Goal: Task Accomplishment & Management: Manage account settings

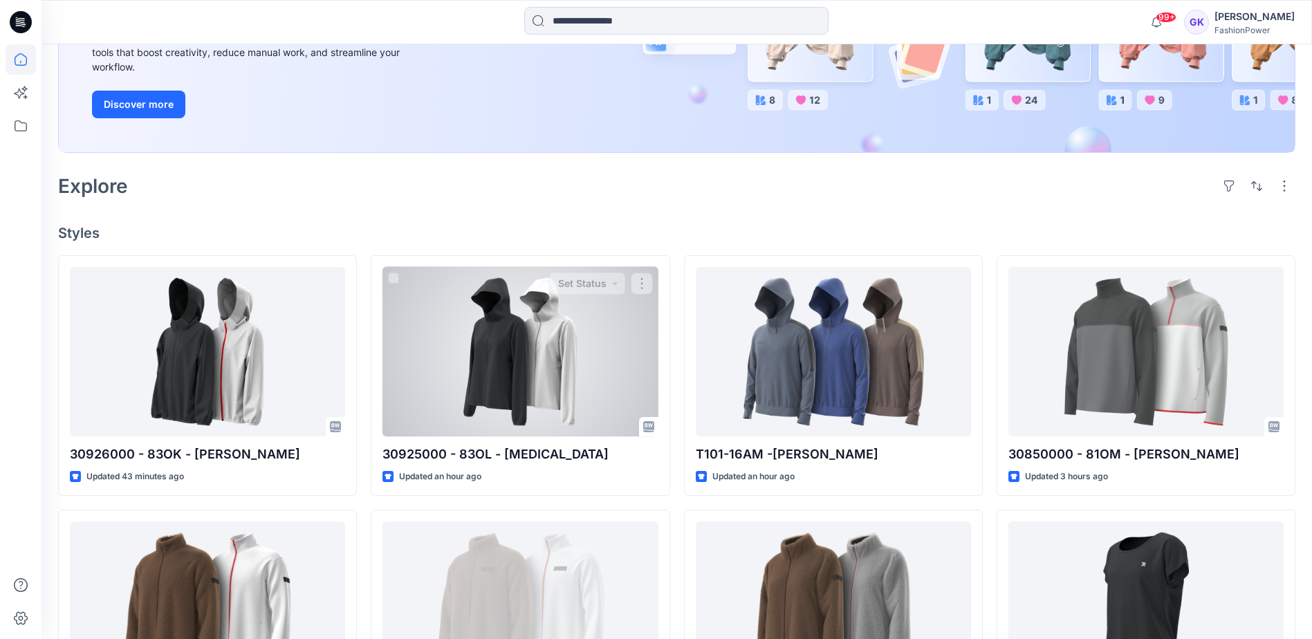
scroll to position [277, 0]
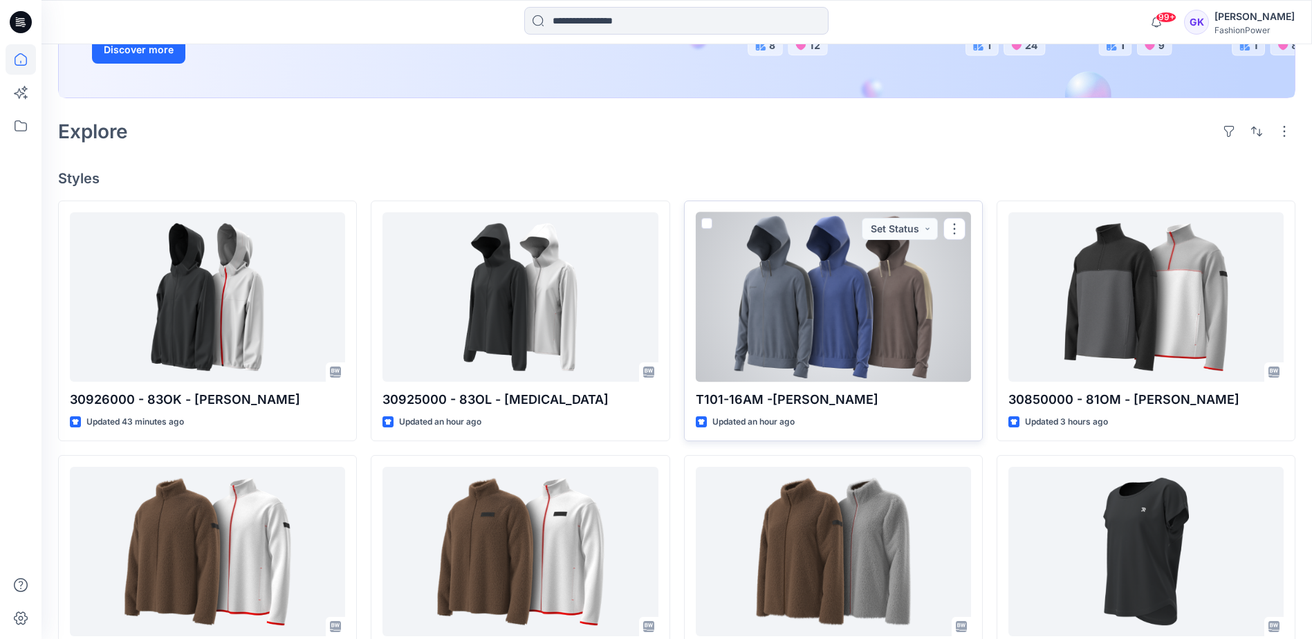
click at [925, 295] on div at bounding box center [833, 296] width 275 height 169
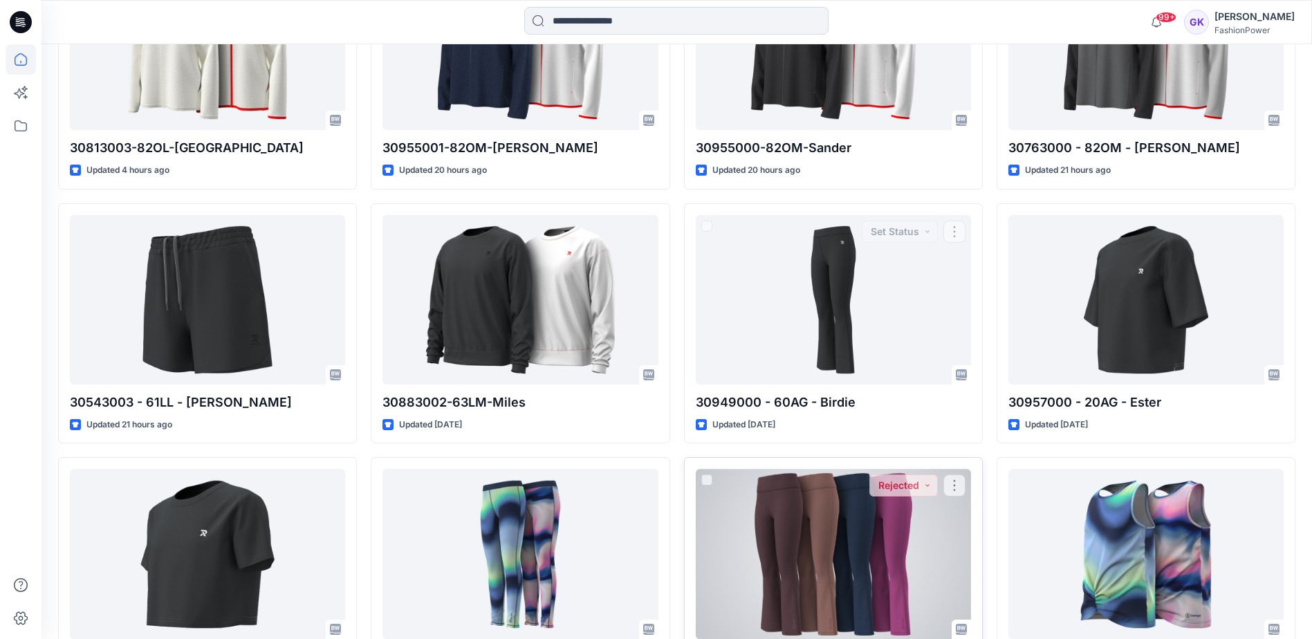
scroll to position [1971, 0]
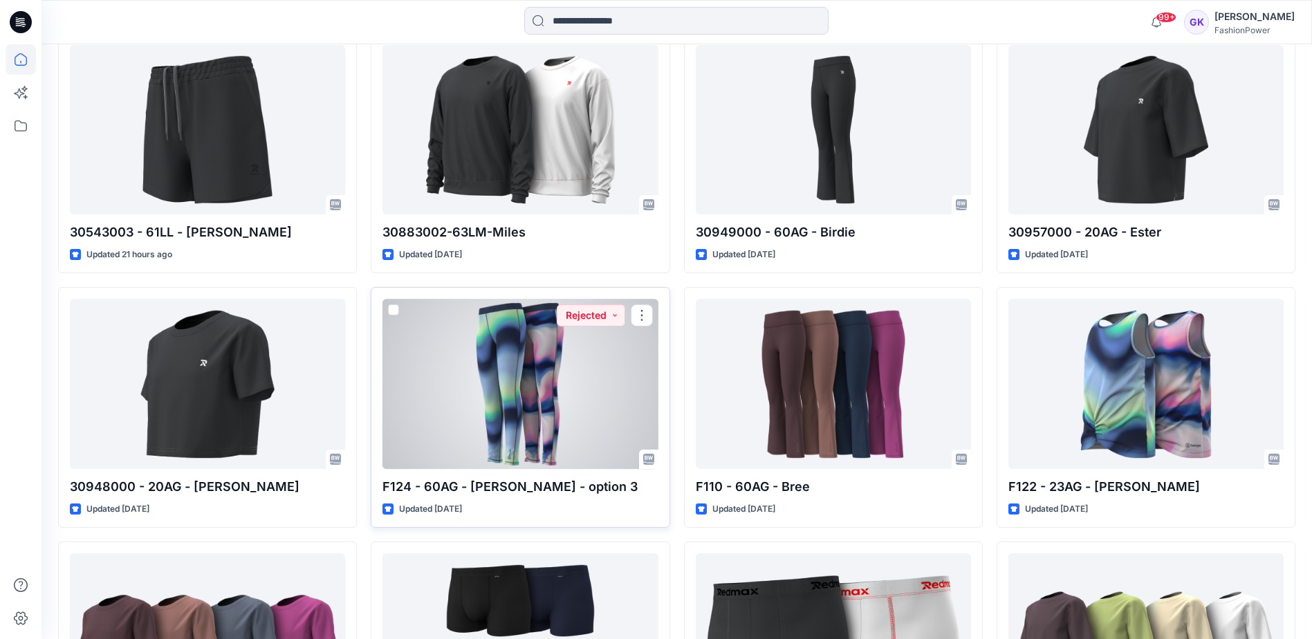
click at [579, 392] on div at bounding box center [519, 383] width 275 height 169
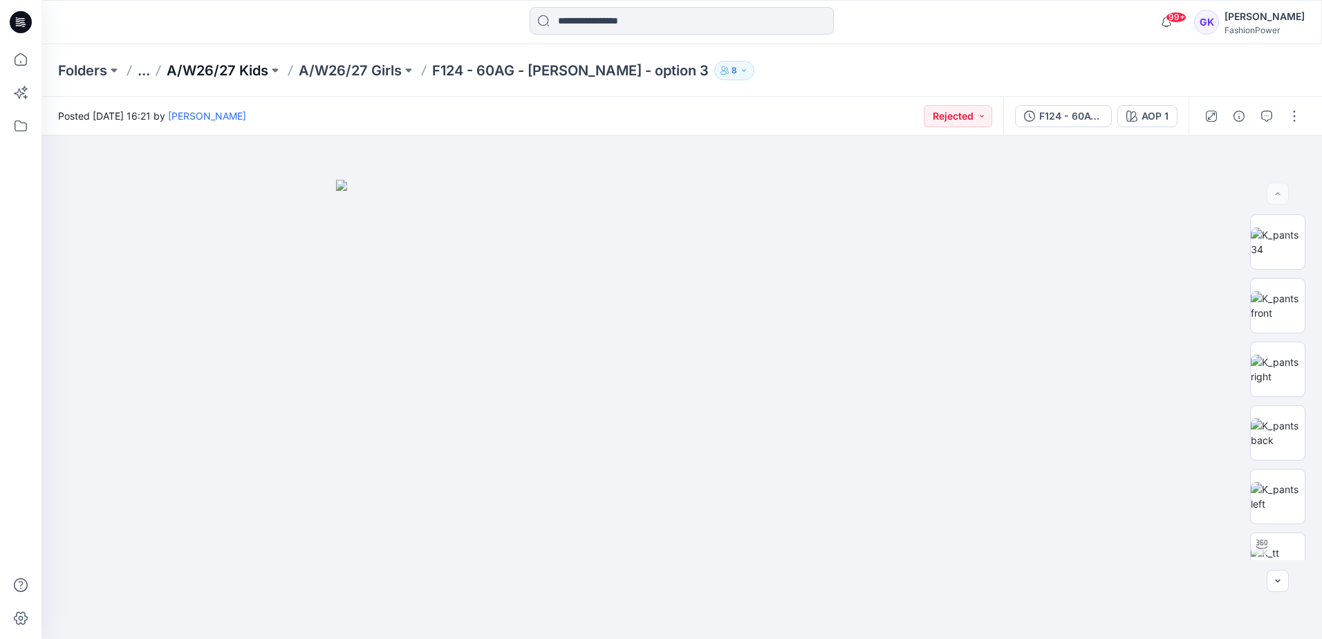
click at [207, 67] on p "A/W26/27 Kids" at bounding box center [218, 70] width 102 height 19
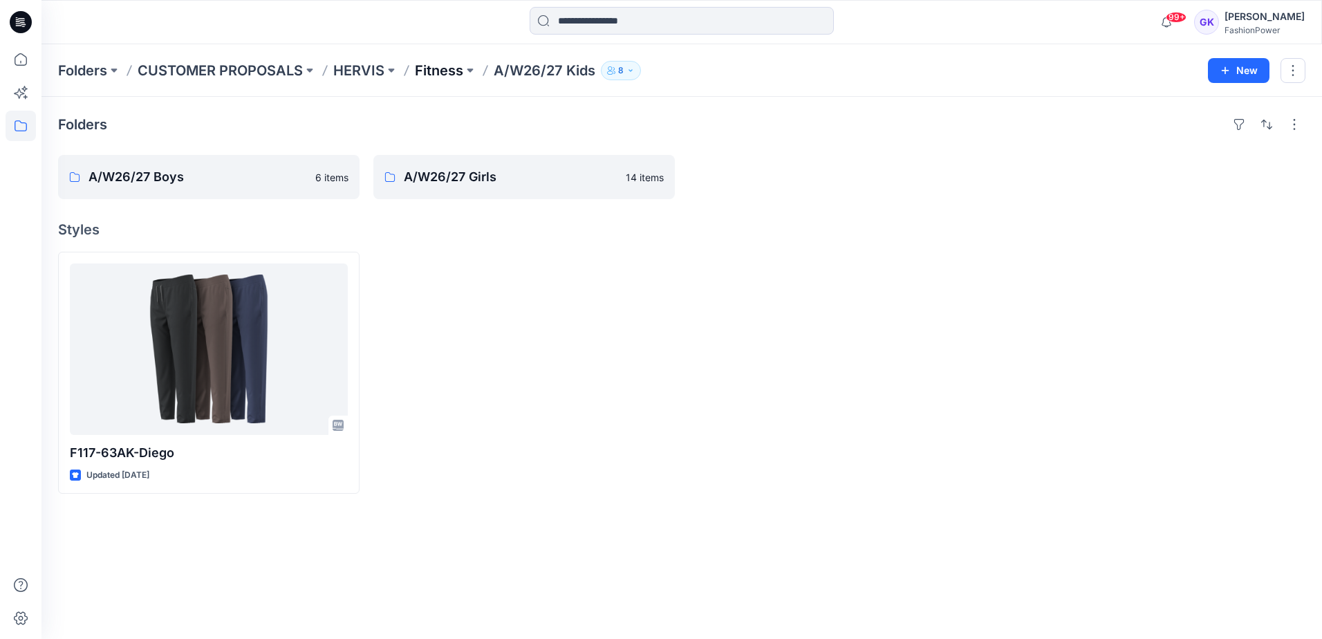
click at [436, 68] on p "Fitness" at bounding box center [439, 70] width 48 height 19
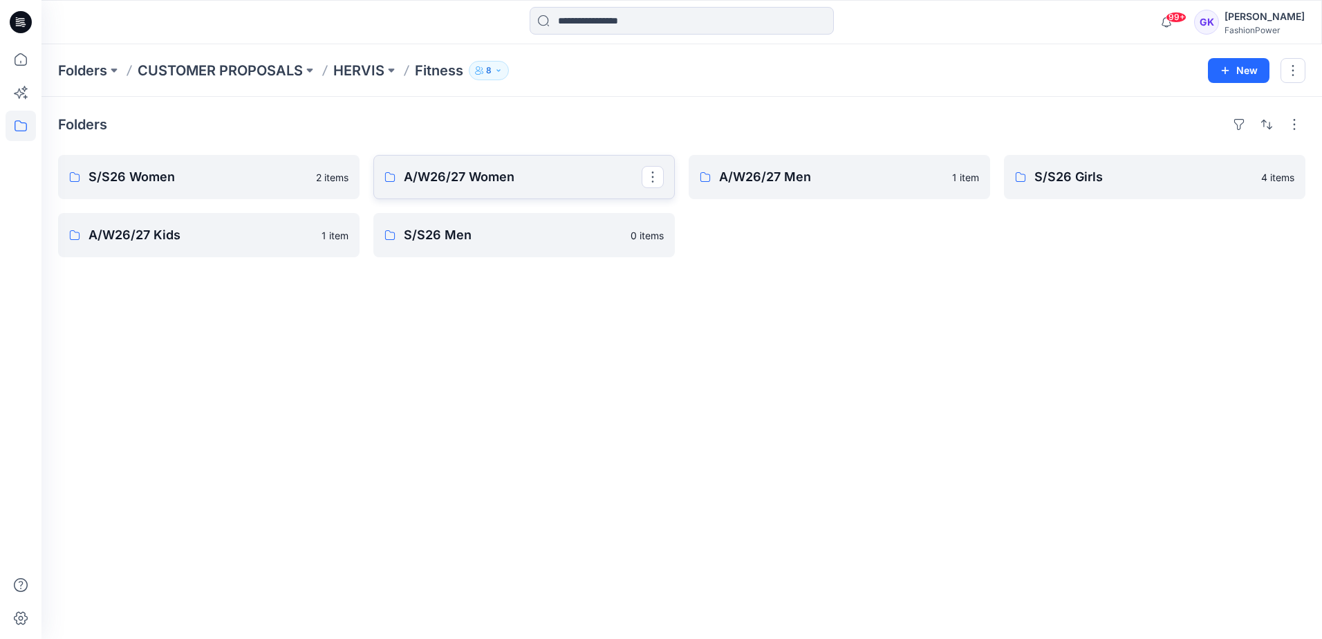
click at [487, 187] on link "A/W26/27 Women" at bounding box center [524, 177] width 302 height 44
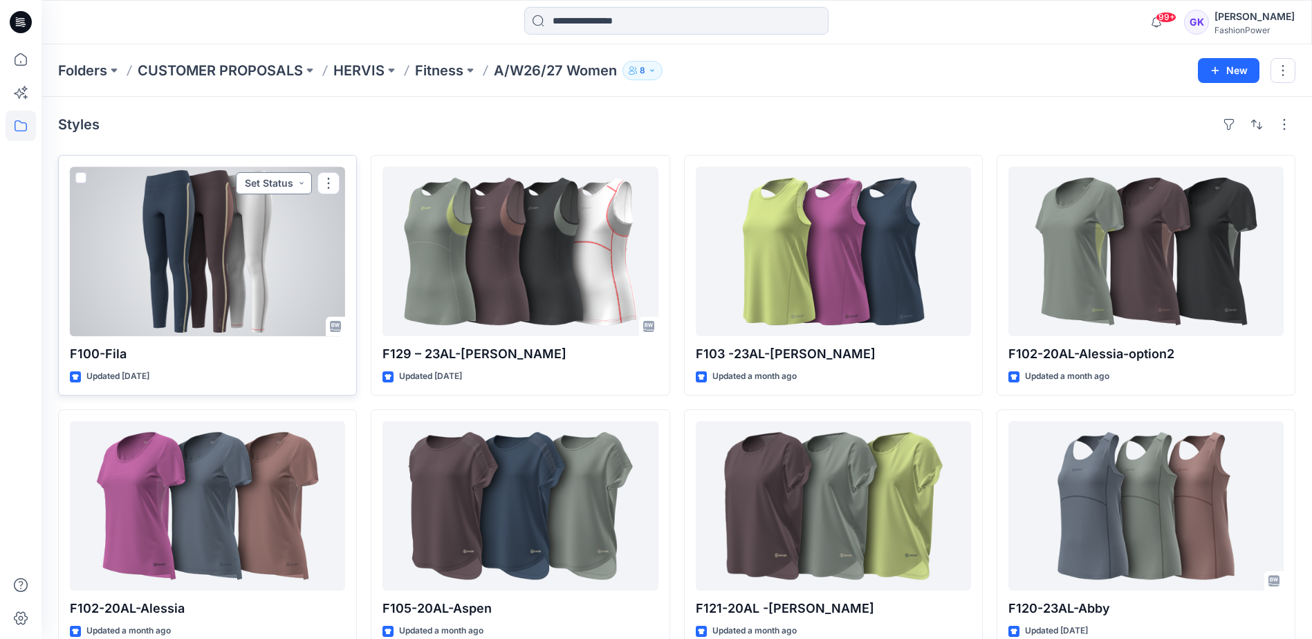
click at [302, 185] on button "Set Status" at bounding box center [274, 183] width 76 height 22
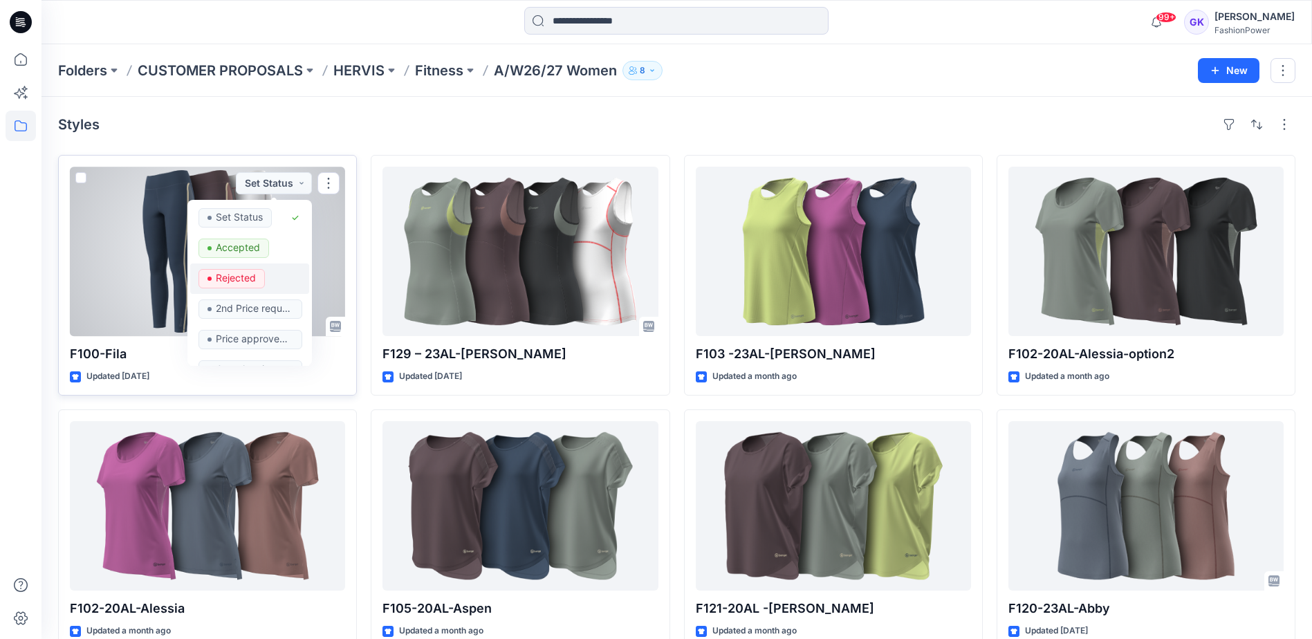
click at [235, 277] on p "Rejected" at bounding box center [236, 278] width 40 height 18
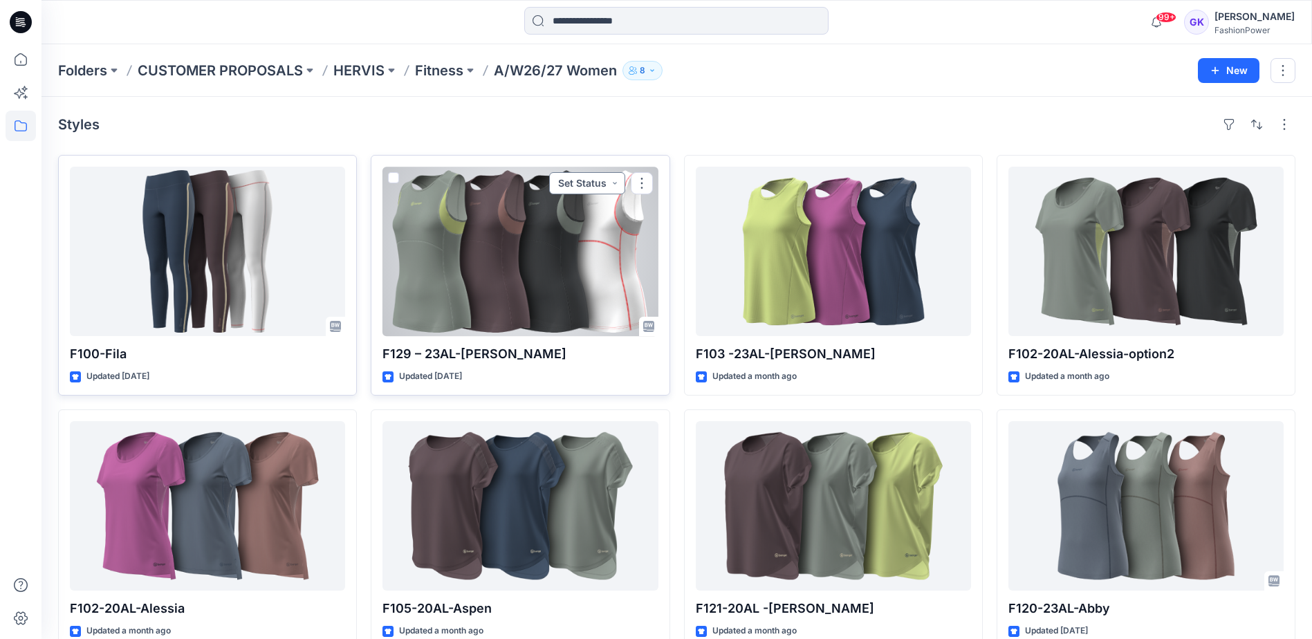
click at [610, 183] on button "Set Status" at bounding box center [587, 183] width 76 height 22
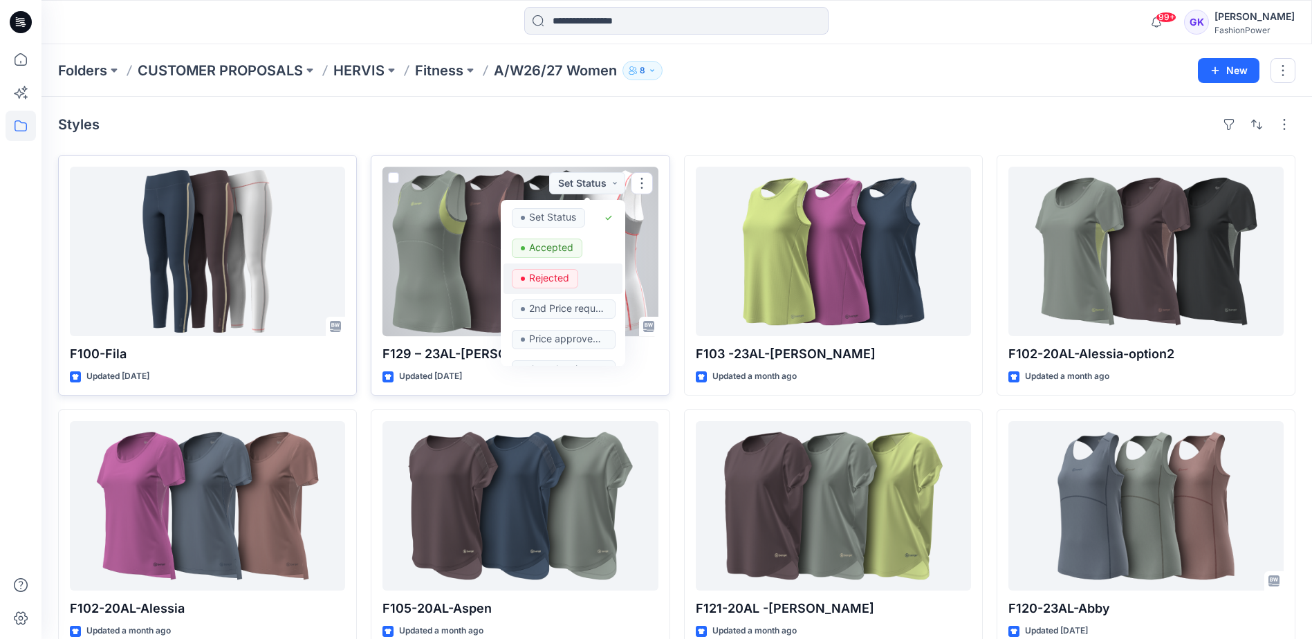
click at [547, 274] on p "Rejected" at bounding box center [549, 278] width 40 height 18
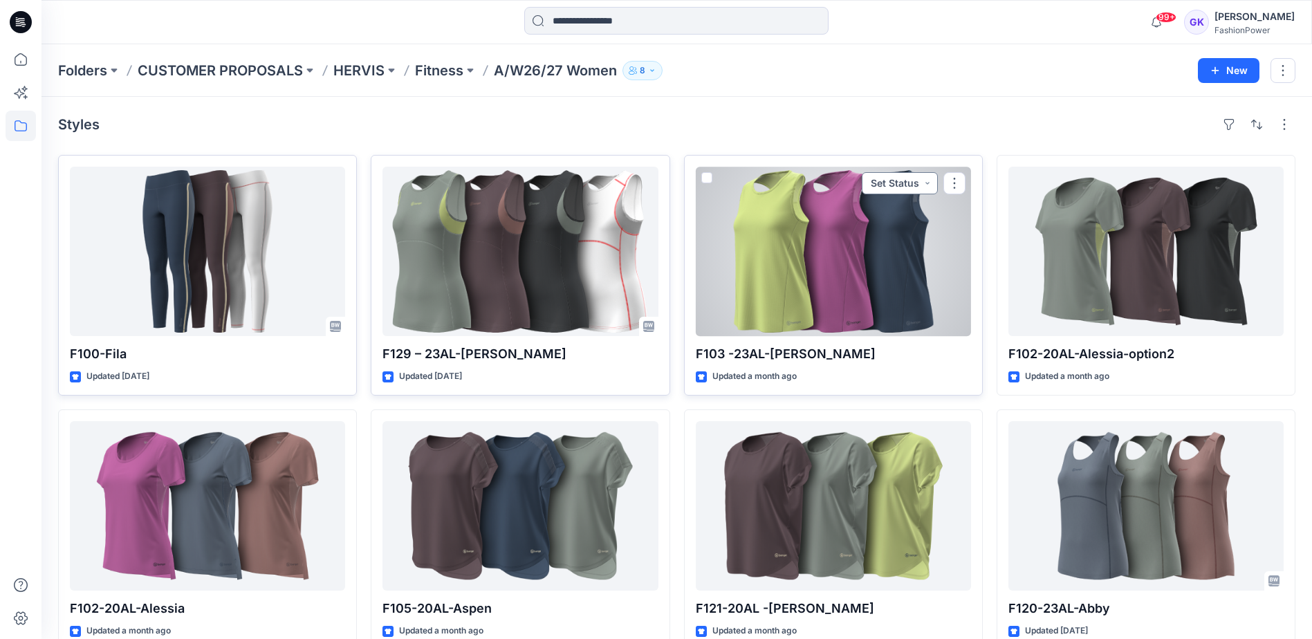
click at [923, 185] on button "Set Status" at bounding box center [900, 183] width 76 height 22
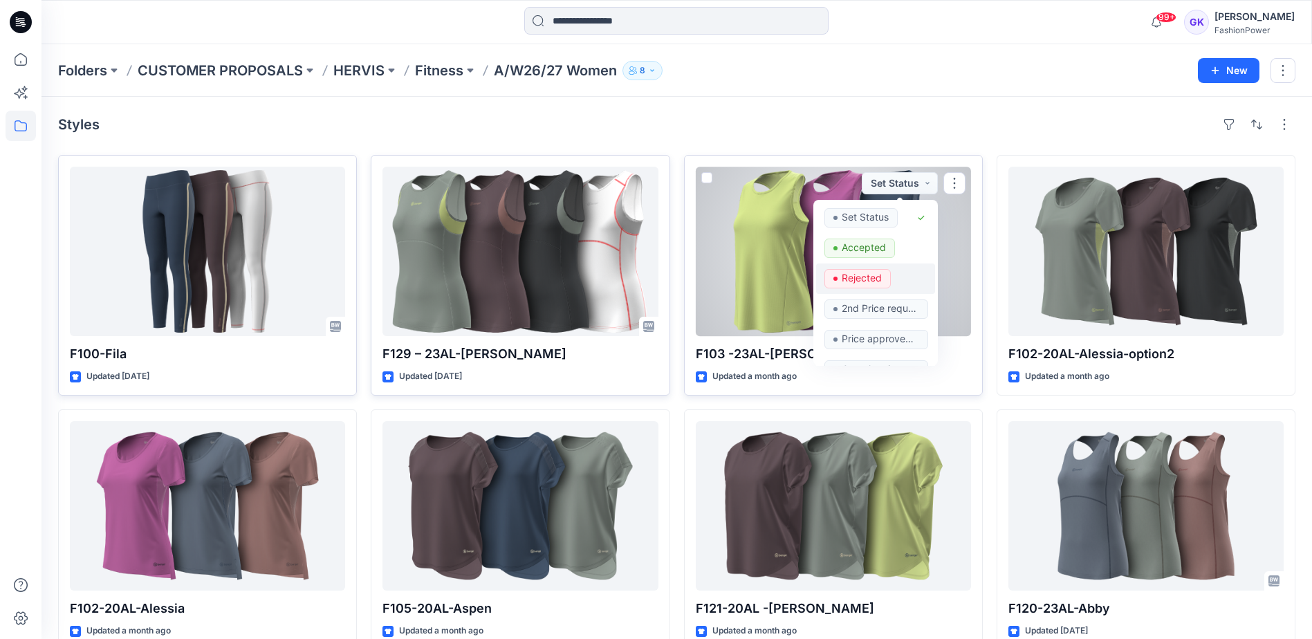
click at [856, 279] on p "Rejected" at bounding box center [862, 278] width 40 height 18
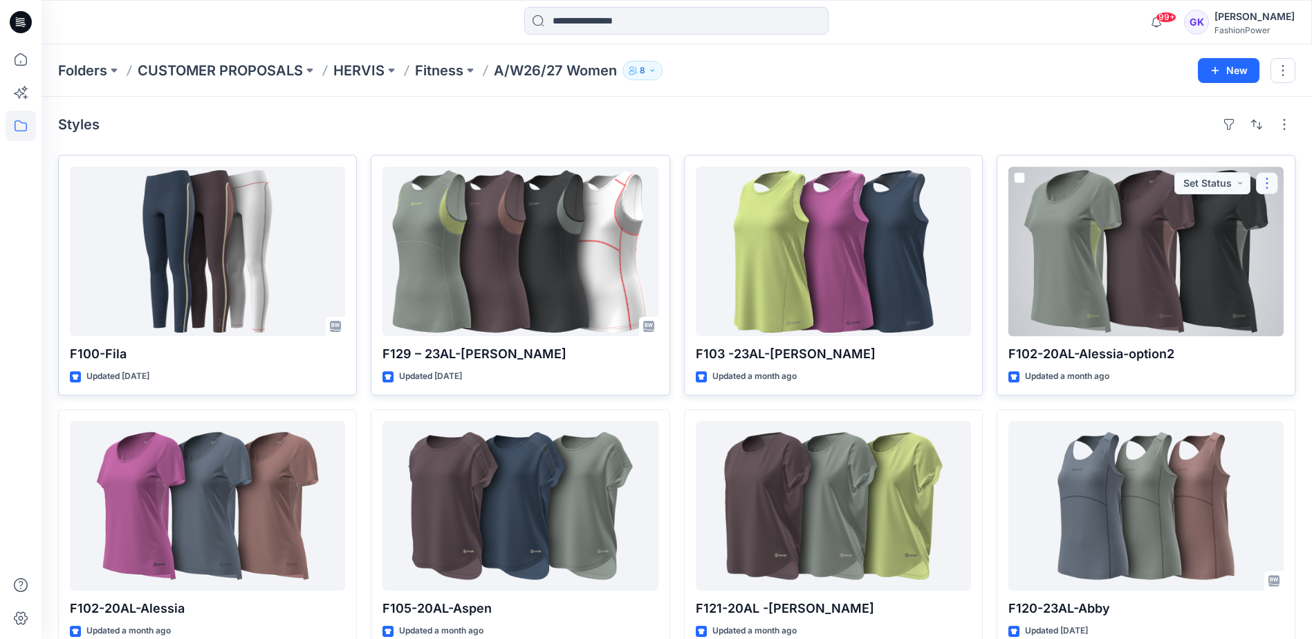
click at [1273, 181] on button "button" at bounding box center [1267, 183] width 22 height 22
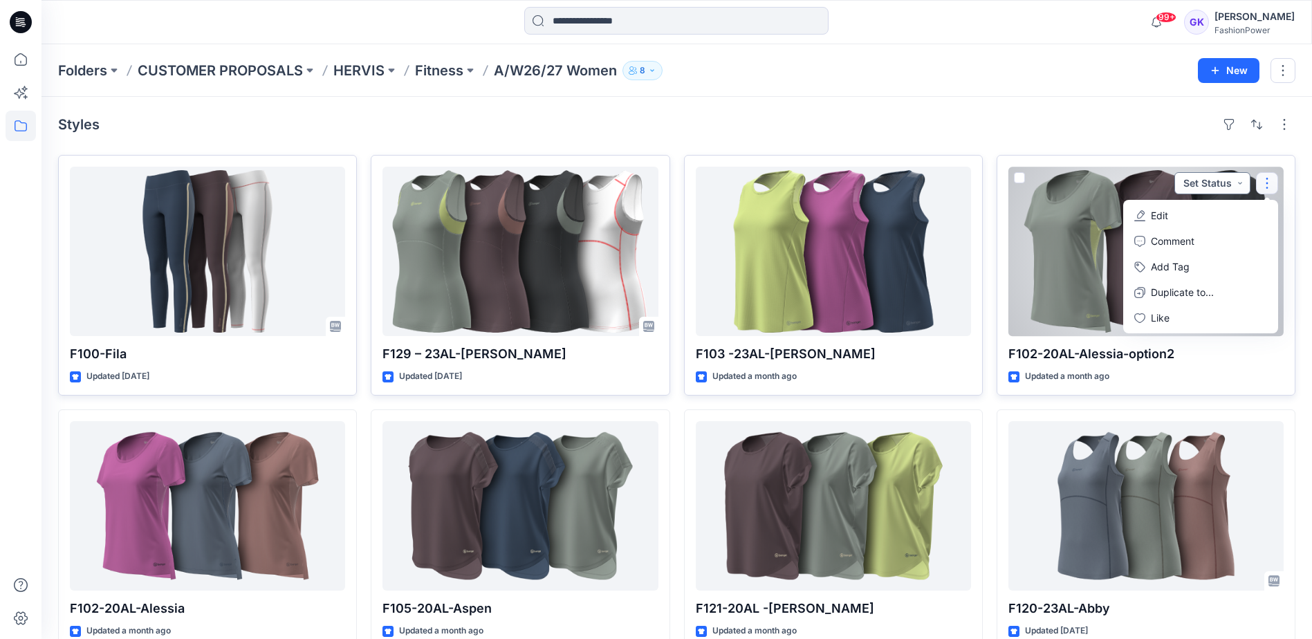
click at [1236, 181] on button "Set Status" at bounding box center [1212, 183] width 76 height 22
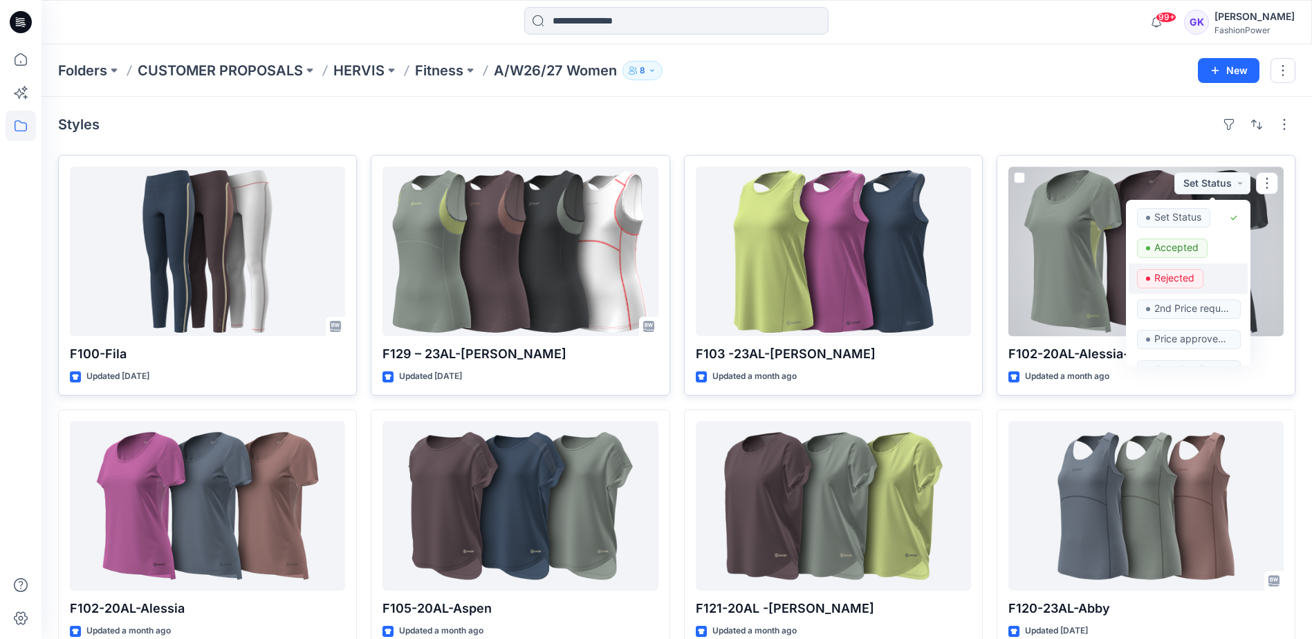
click at [1165, 281] on p "Rejected" at bounding box center [1174, 278] width 40 height 18
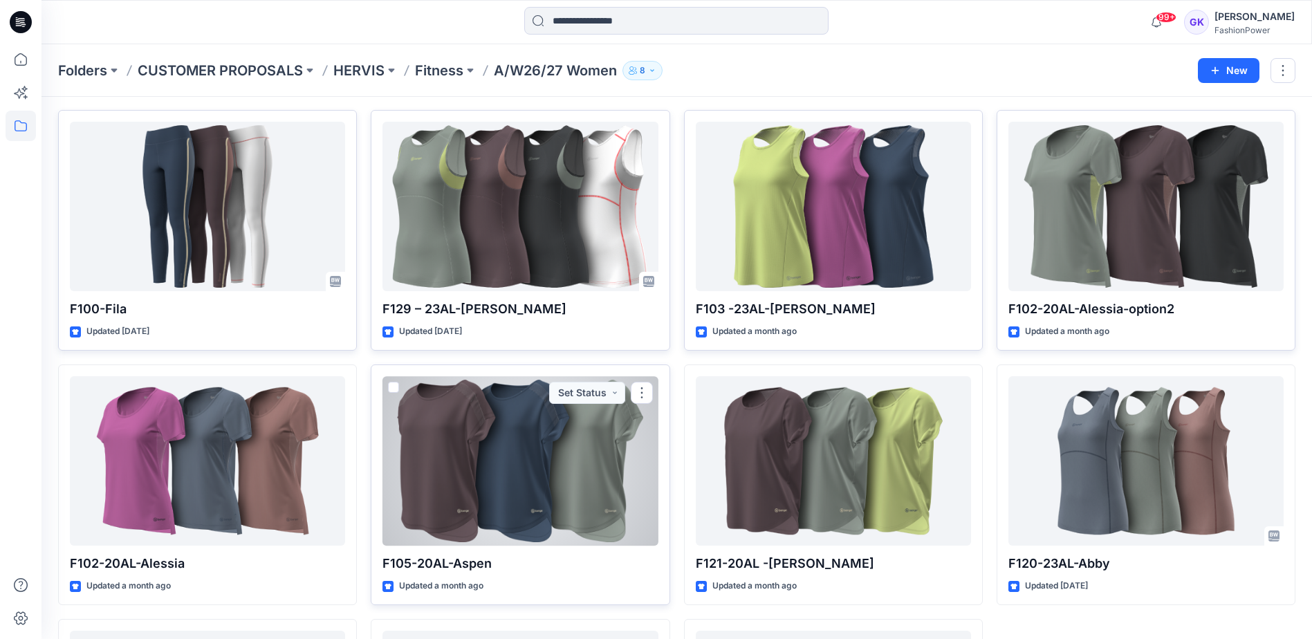
scroll to position [69, 0]
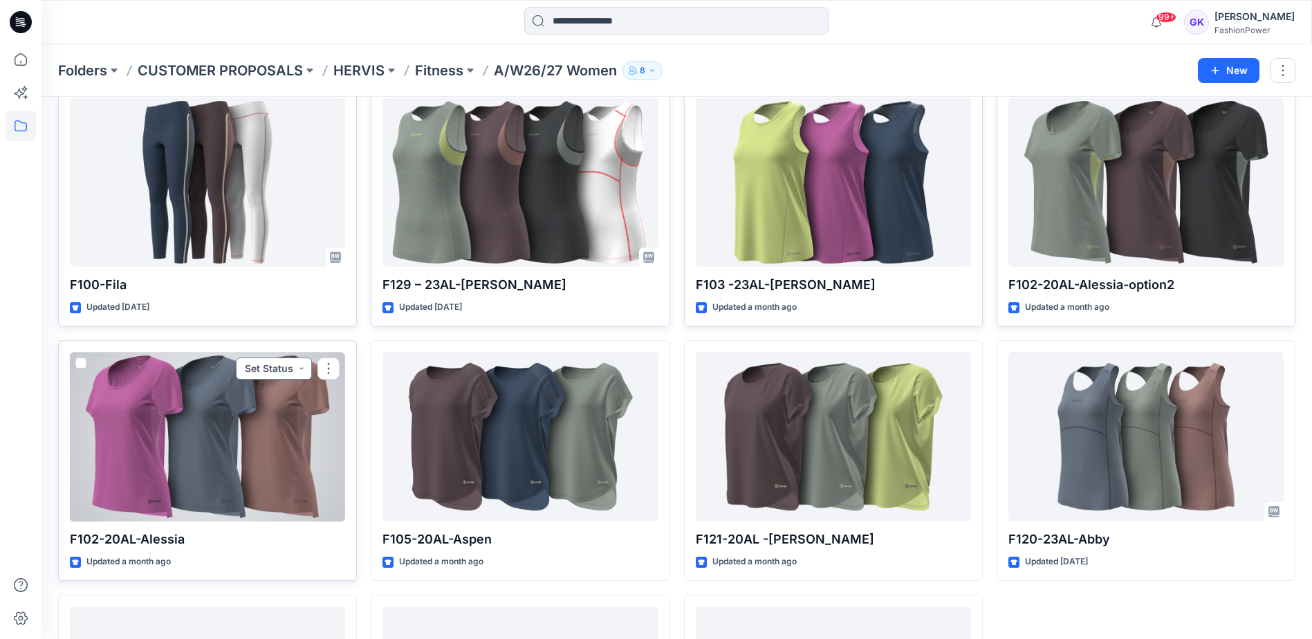
click at [302, 367] on button "Set Status" at bounding box center [274, 369] width 76 height 22
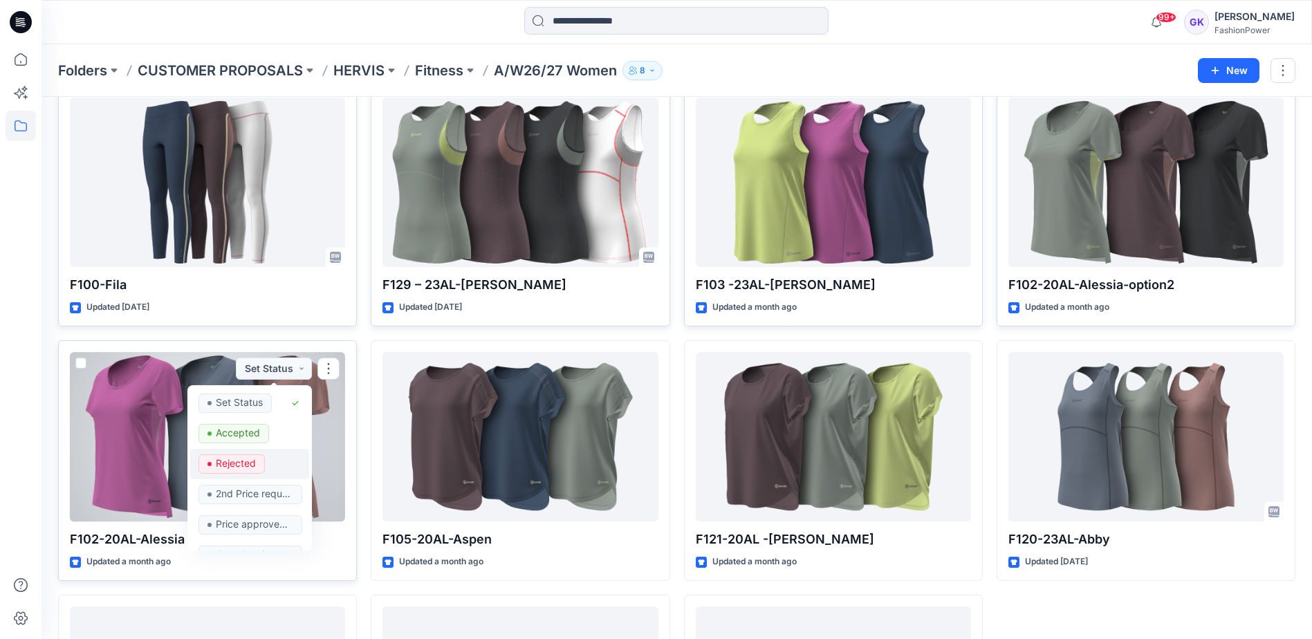
click at [243, 467] on p "Rejected" at bounding box center [236, 463] width 40 height 18
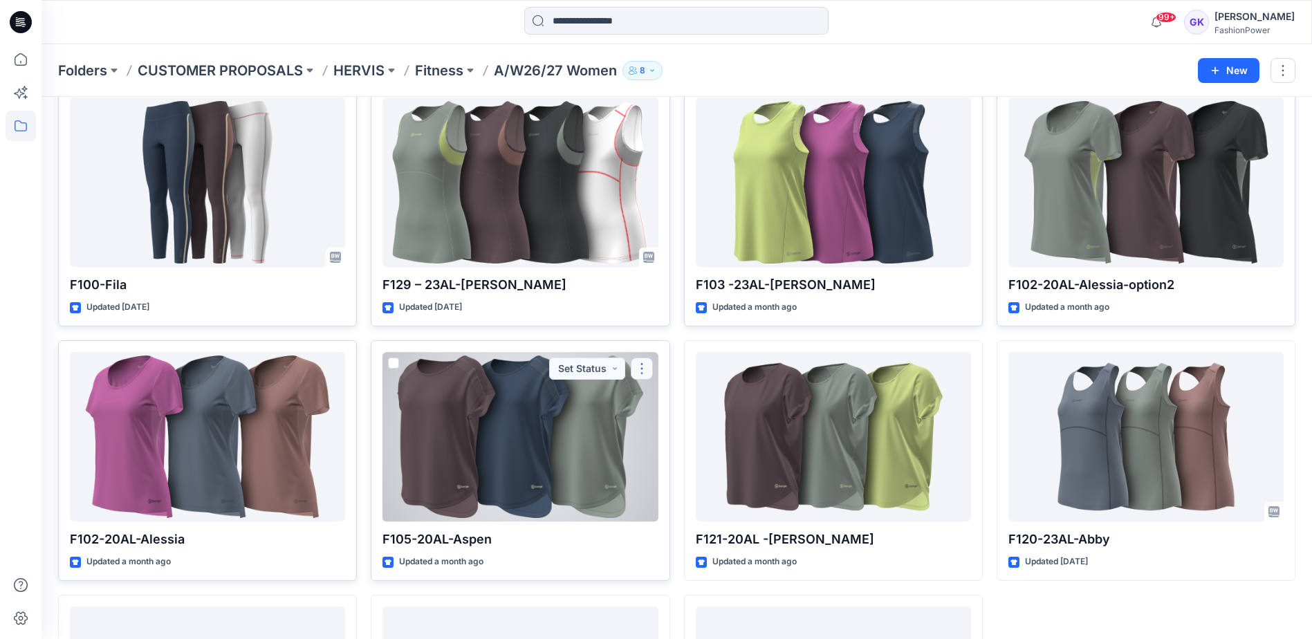
click at [643, 369] on button "button" at bounding box center [642, 369] width 22 height 22
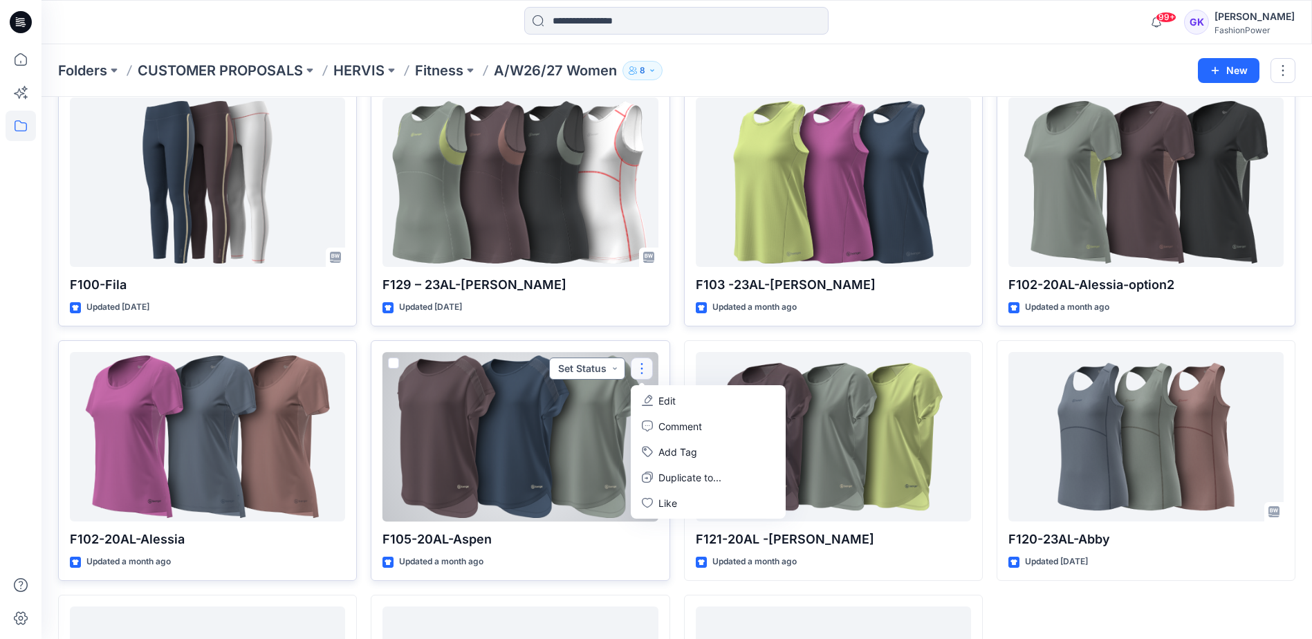
click at [618, 369] on button "Set Status" at bounding box center [587, 369] width 76 height 22
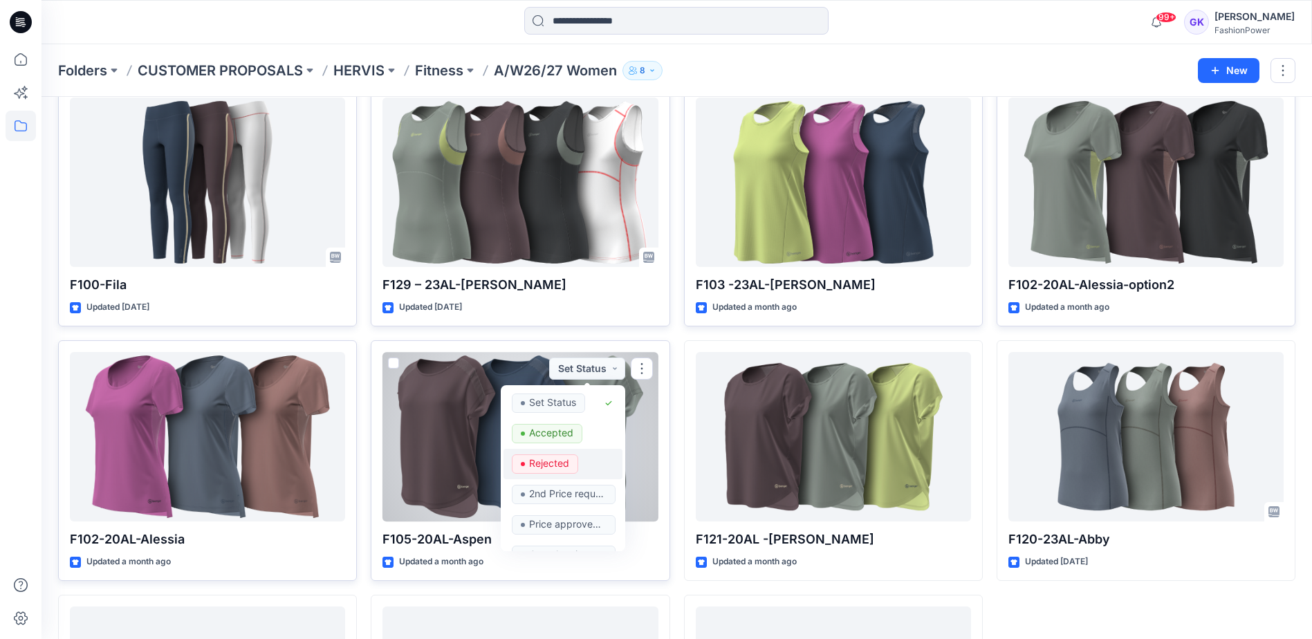
click at [555, 461] on p "Rejected" at bounding box center [549, 463] width 40 height 18
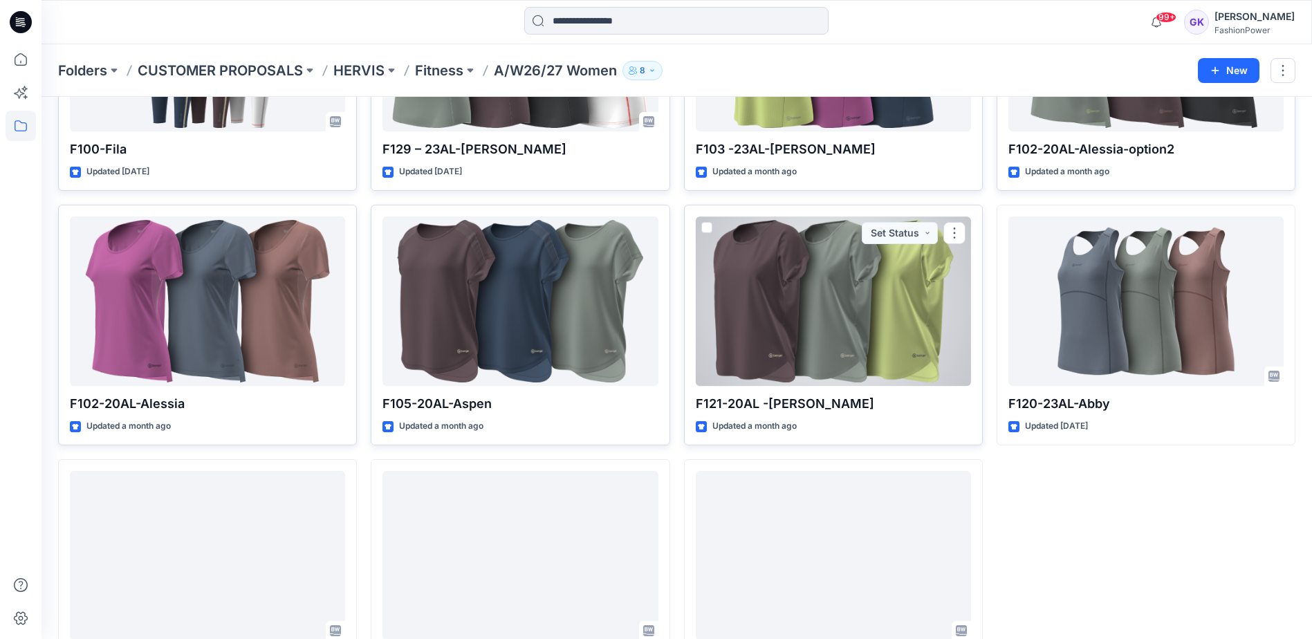
scroll to position [207, 0]
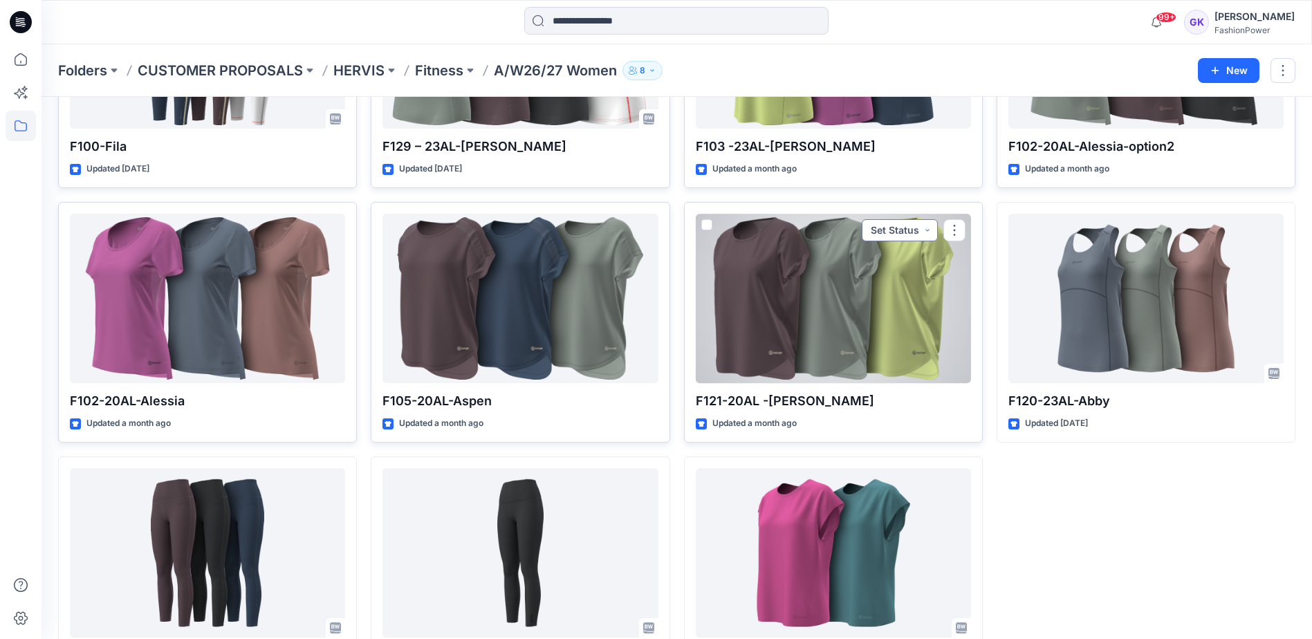
click at [925, 232] on button "Set Status" at bounding box center [900, 230] width 76 height 22
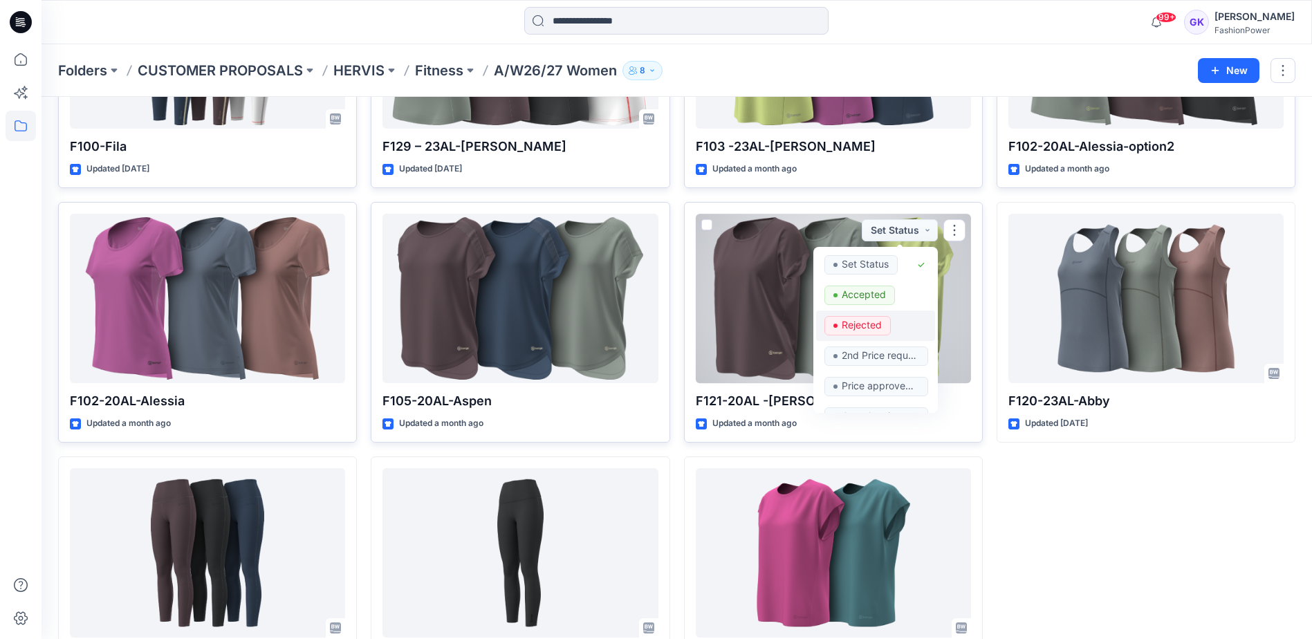
click at [873, 322] on p "Rejected" at bounding box center [862, 325] width 40 height 18
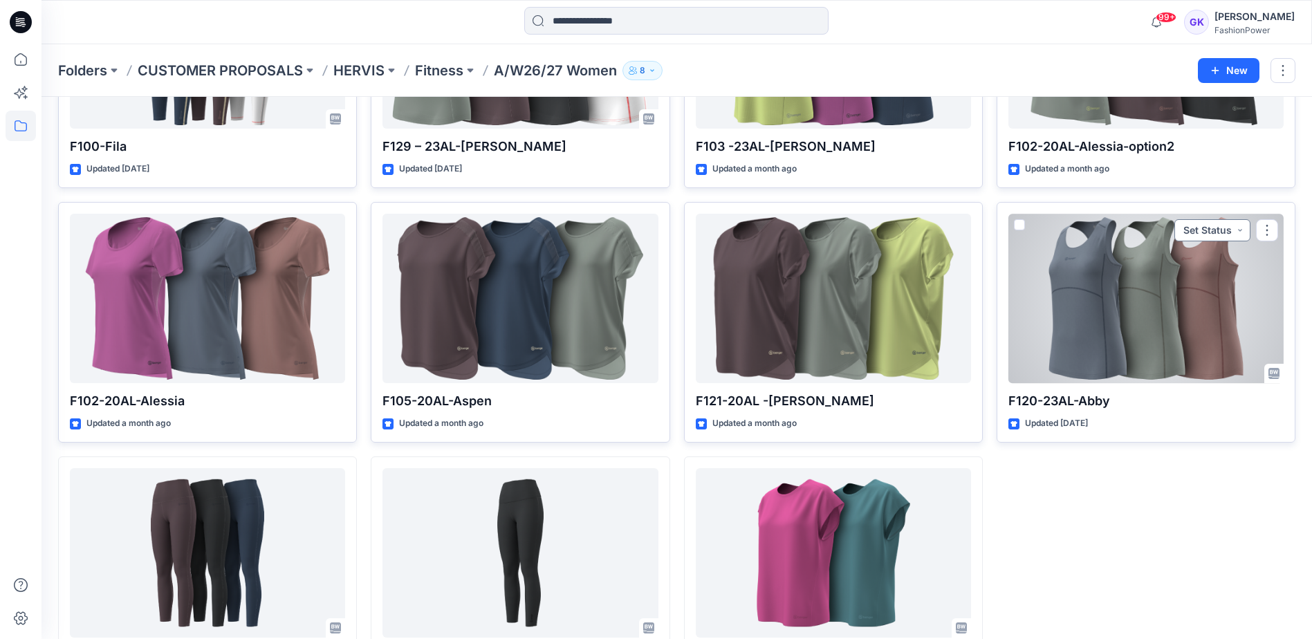
click at [1234, 230] on button "Set Status" at bounding box center [1212, 230] width 76 height 22
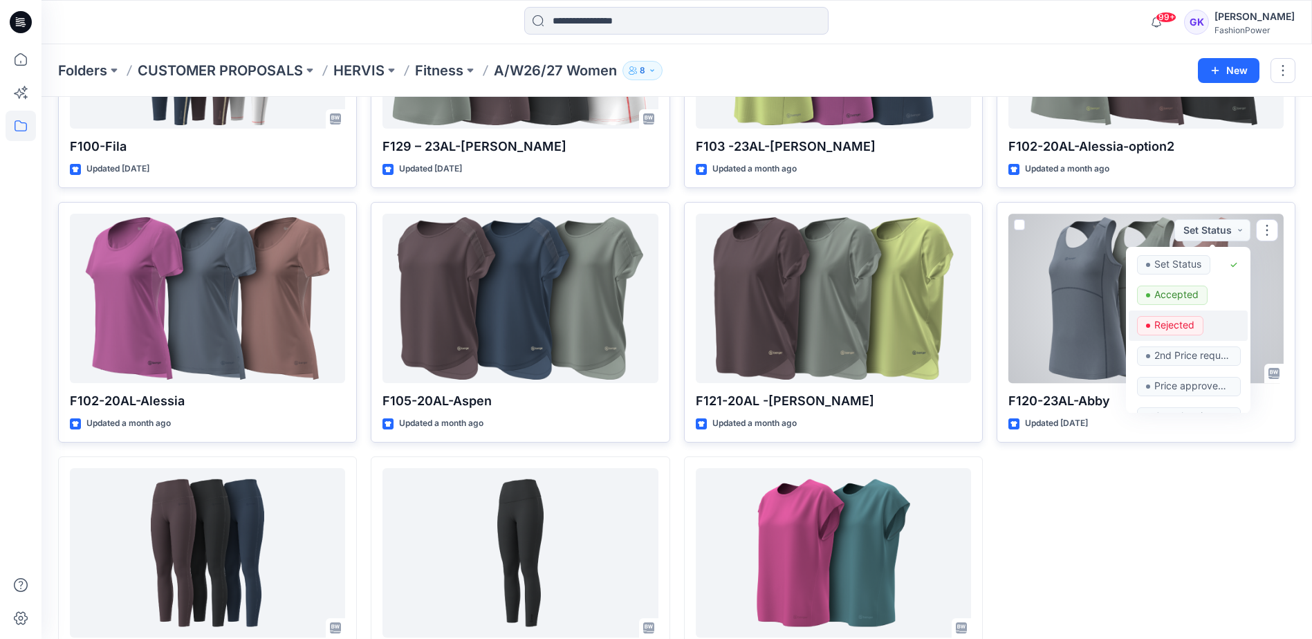
click at [1161, 324] on p "Rejected" at bounding box center [1174, 325] width 40 height 18
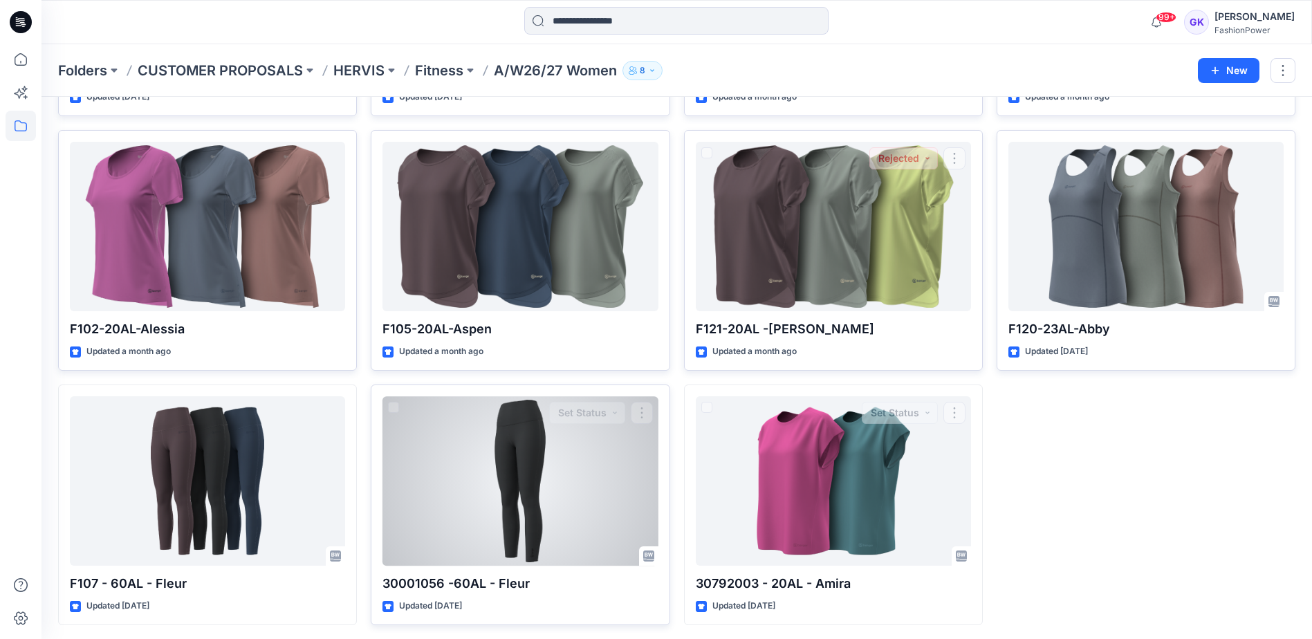
scroll to position [282, 0]
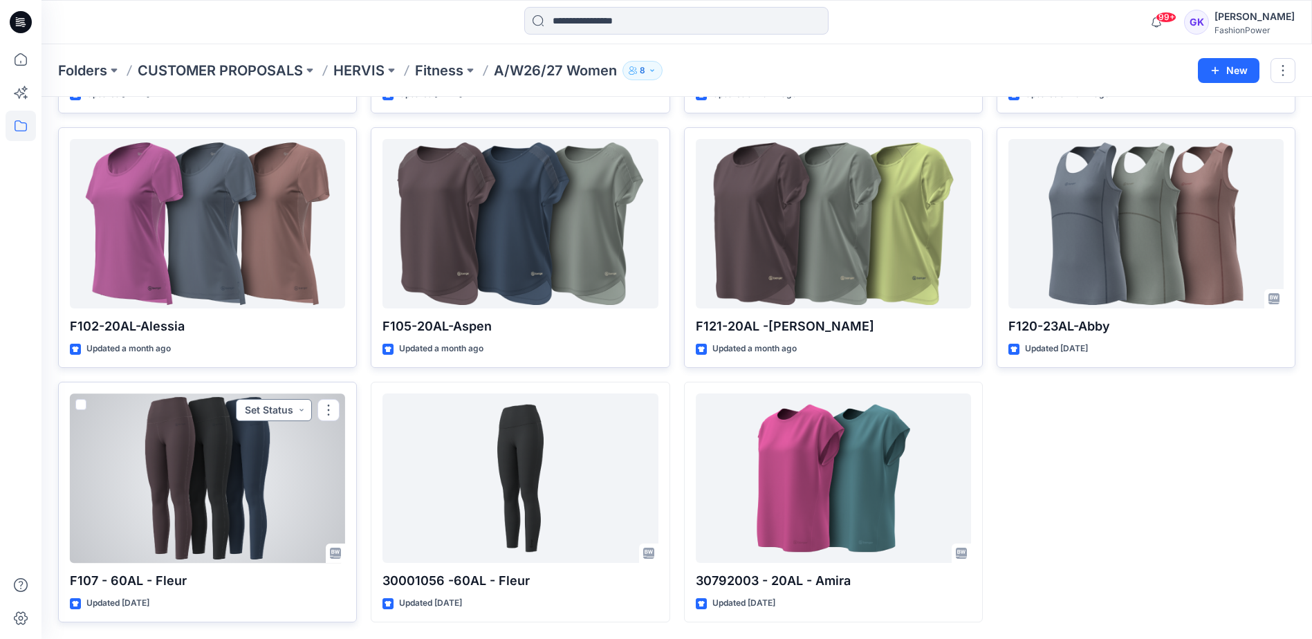
click at [297, 412] on button "Set Status" at bounding box center [274, 410] width 76 height 22
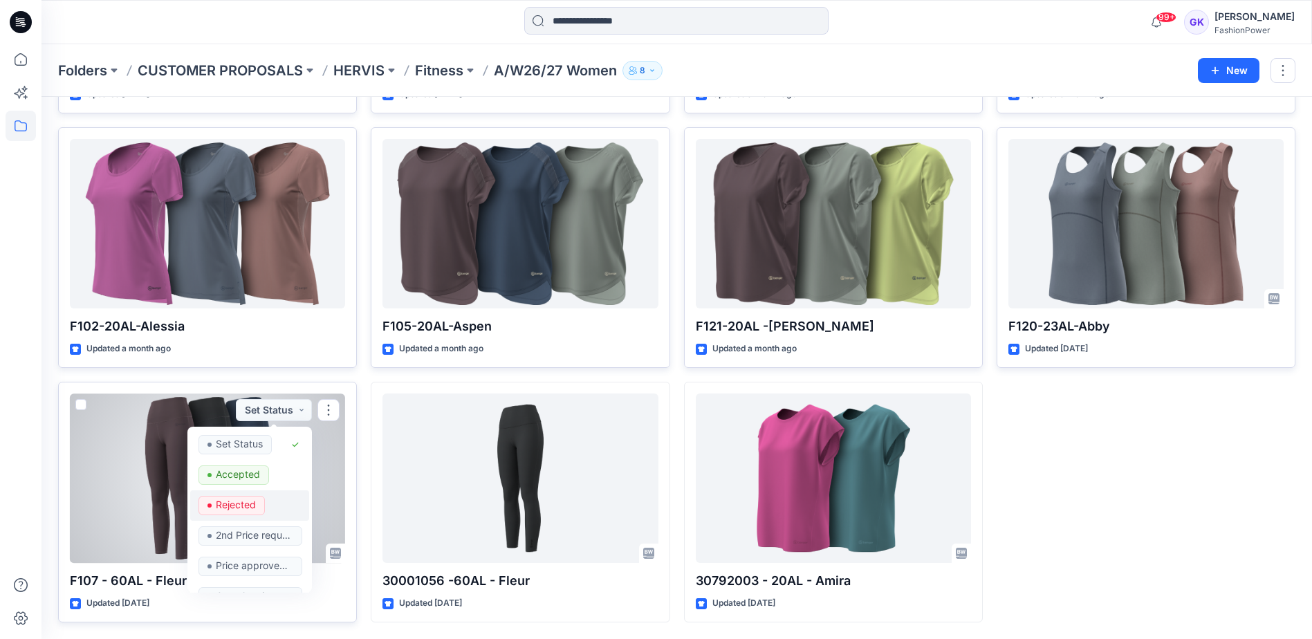
click at [234, 502] on p "Rejected" at bounding box center [236, 505] width 40 height 18
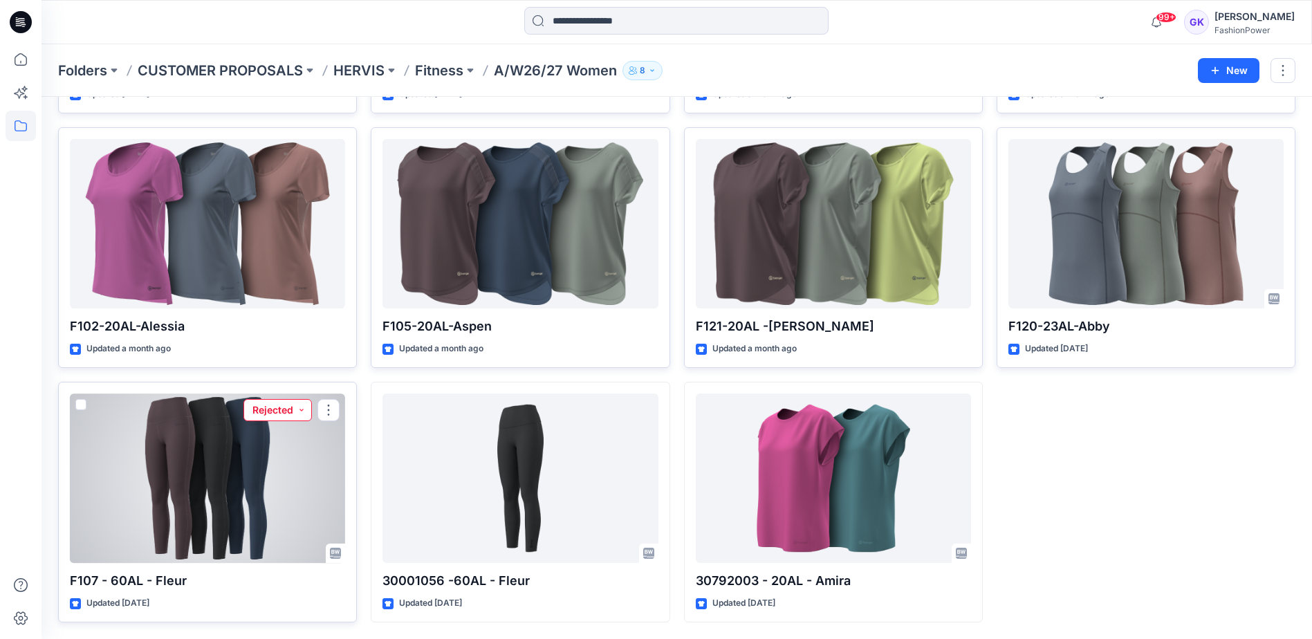
click at [297, 410] on button "Rejected" at bounding box center [277, 410] width 68 height 22
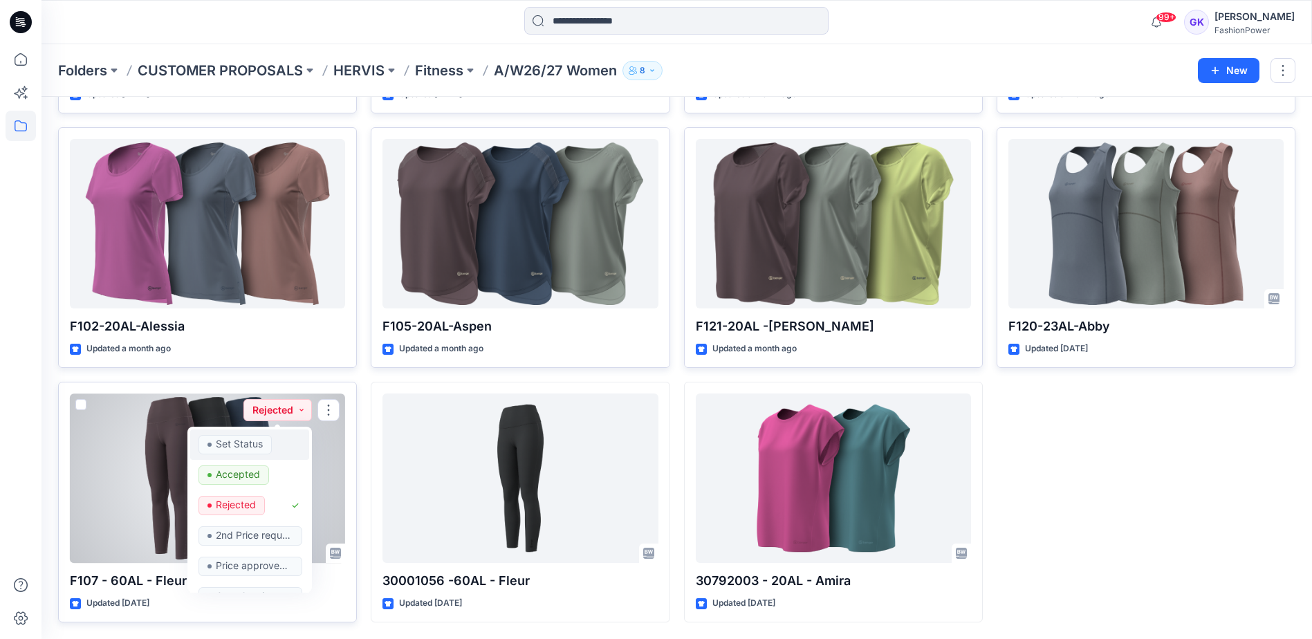
click at [275, 448] on div "Set Status" at bounding box center [249, 444] width 102 height 19
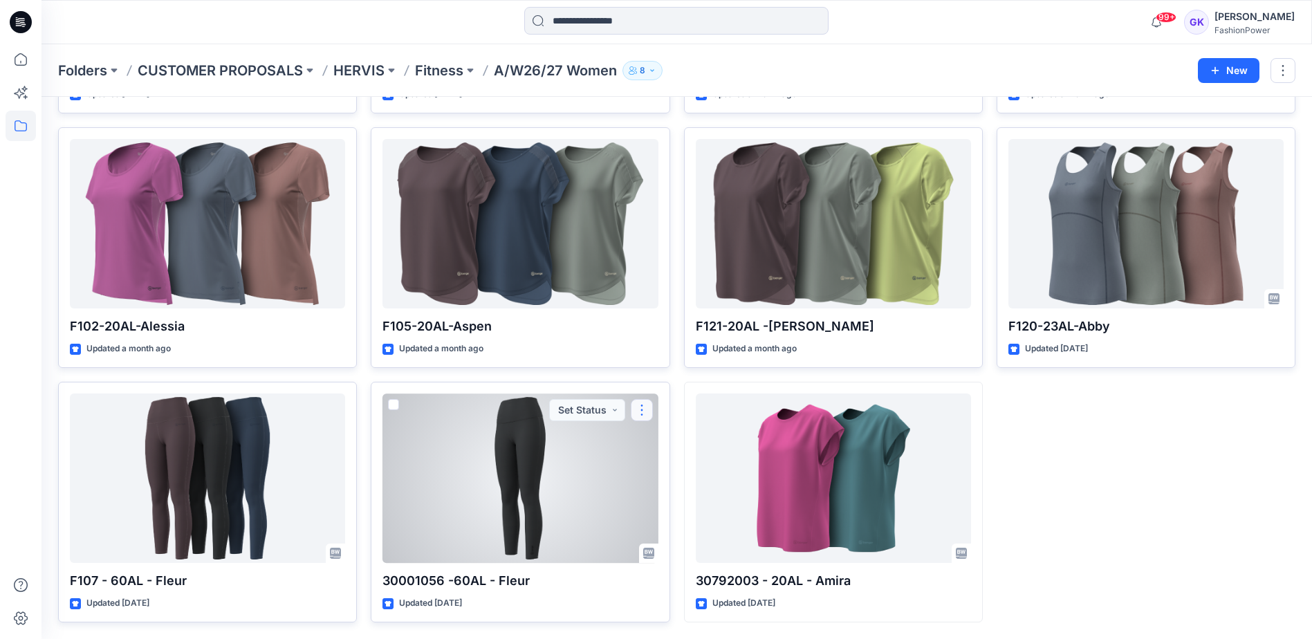
click at [644, 409] on button "button" at bounding box center [642, 410] width 22 height 22
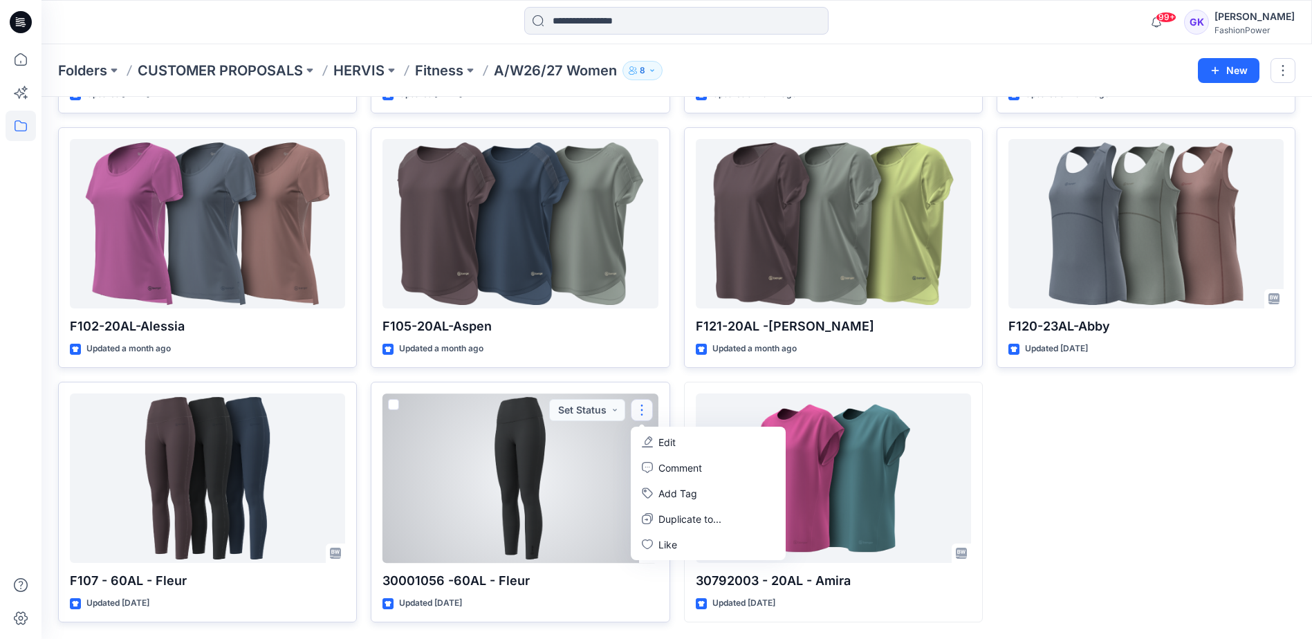
click at [669, 434] on button "Edit" at bounding box center [708, 442] width 149 height 26
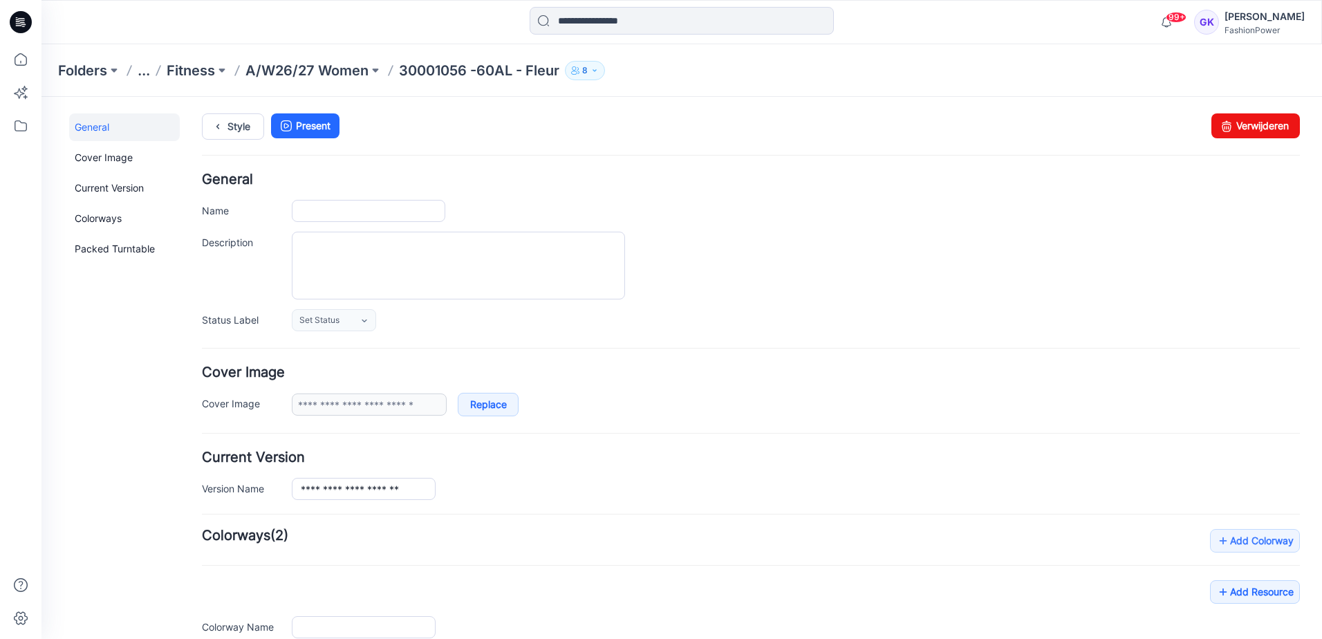
type input "**********"
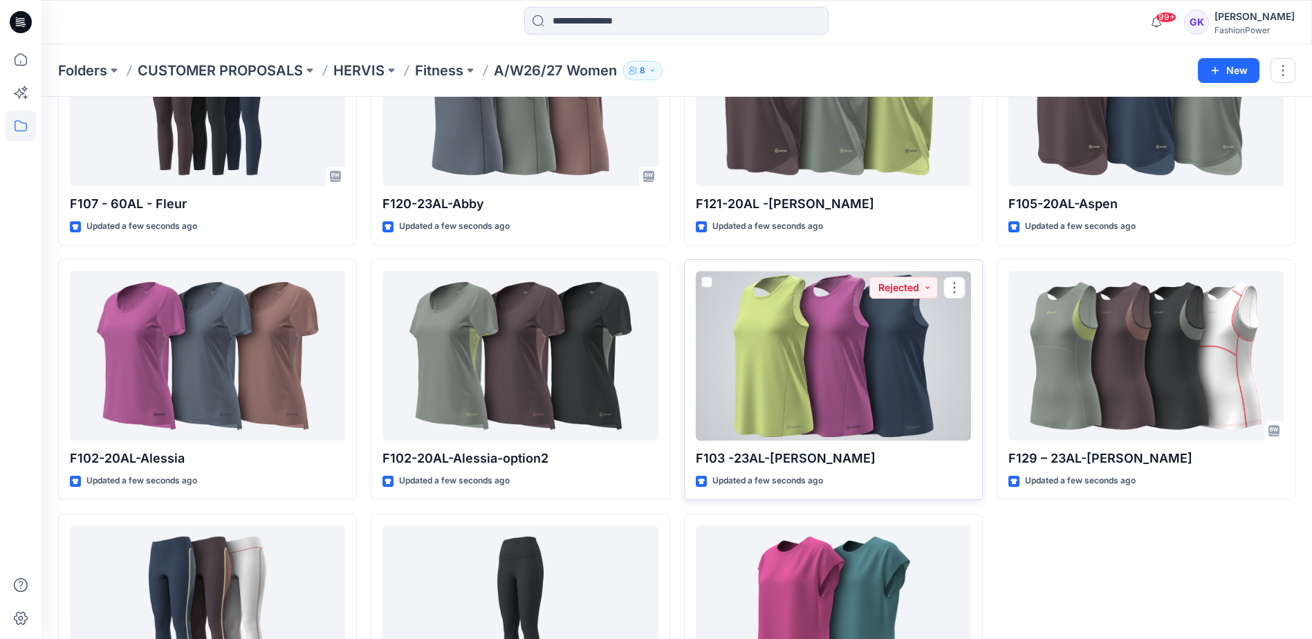
scroll to position [282, 0]
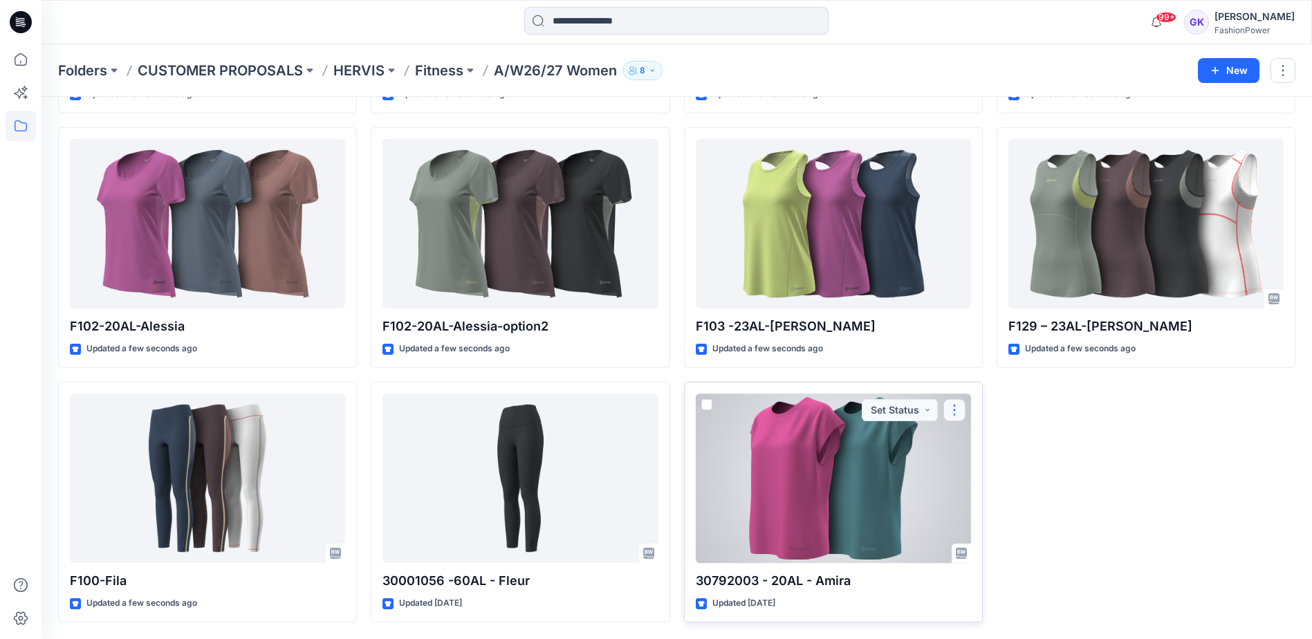
click at [958, 406] on button "button" at bounding box center [954, 410] width 22 height 22
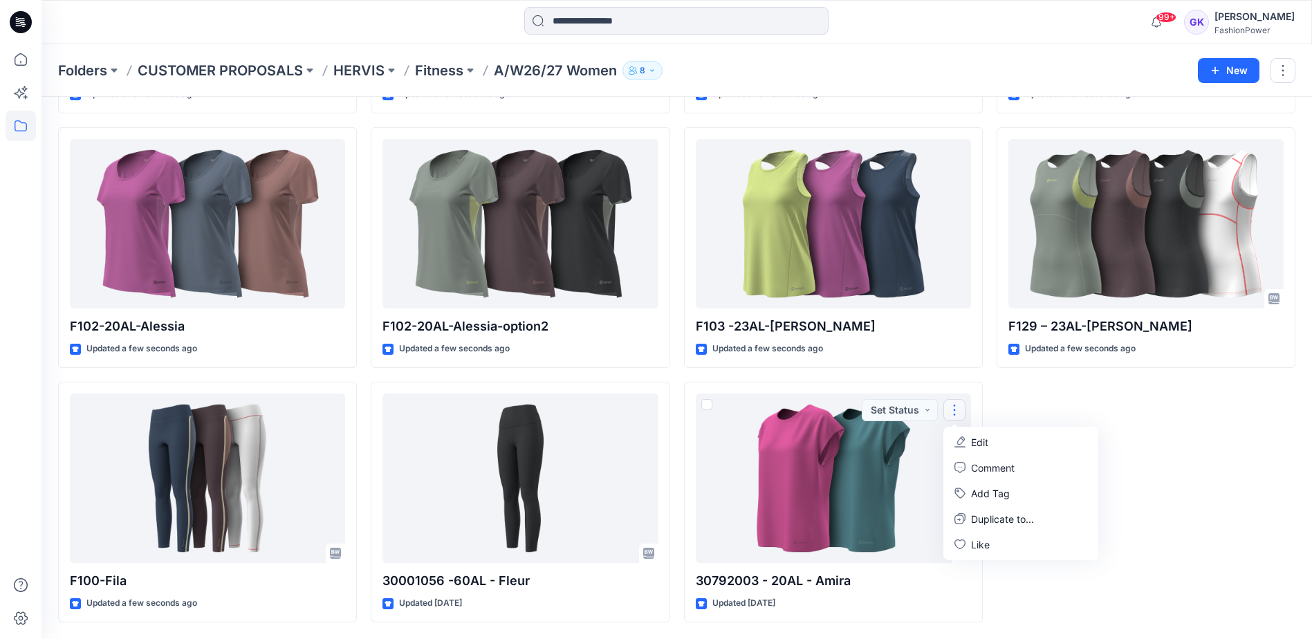
click at [1113, 404] on div "F105-20AL-Aspen Updated a few seconds ago F129 – 23AL-[PERSON_NAME] Updated a f…" at bounding box center [1146, 248] width 299 height 750
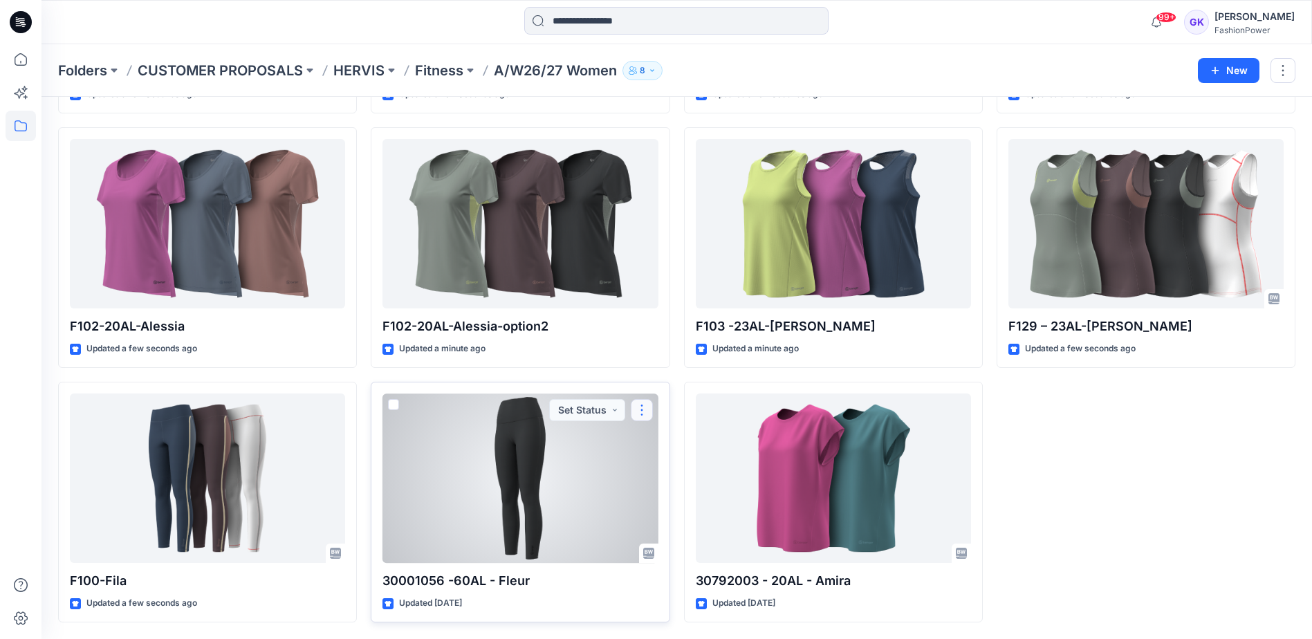
click at [634, 407] on button "button" at bounding box center [642, 410] width 22 height 22
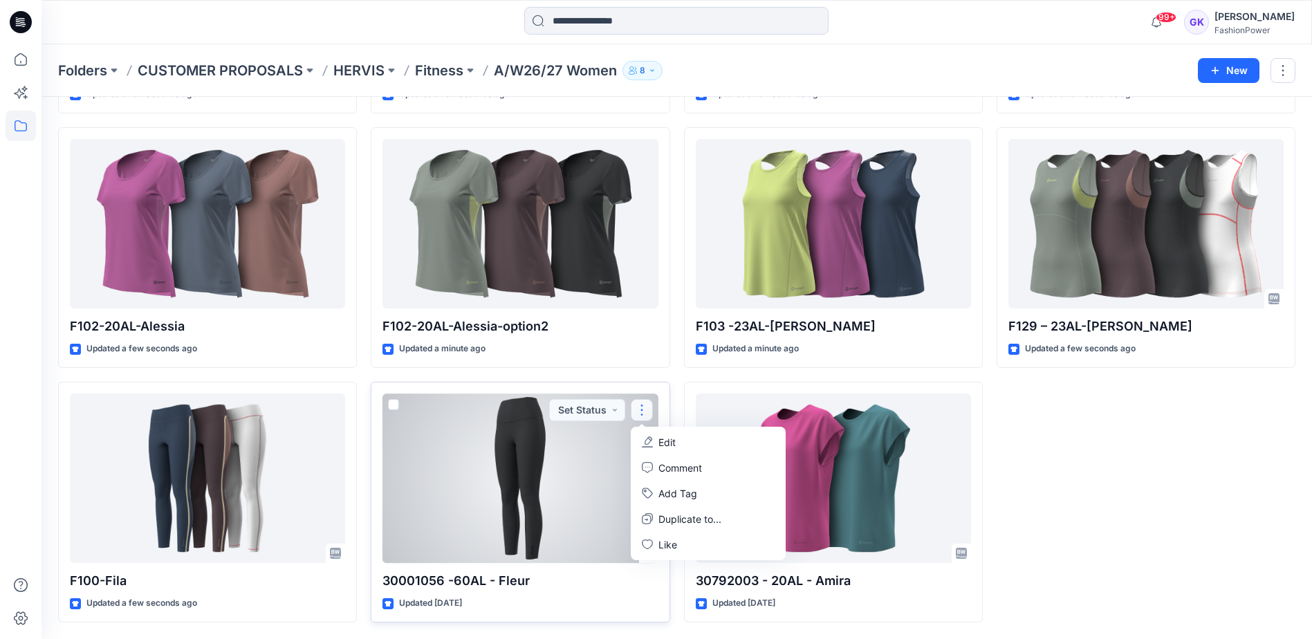
click at [660, 436] on p "Edit" at bounding box center [666, 442] width 17 height 15
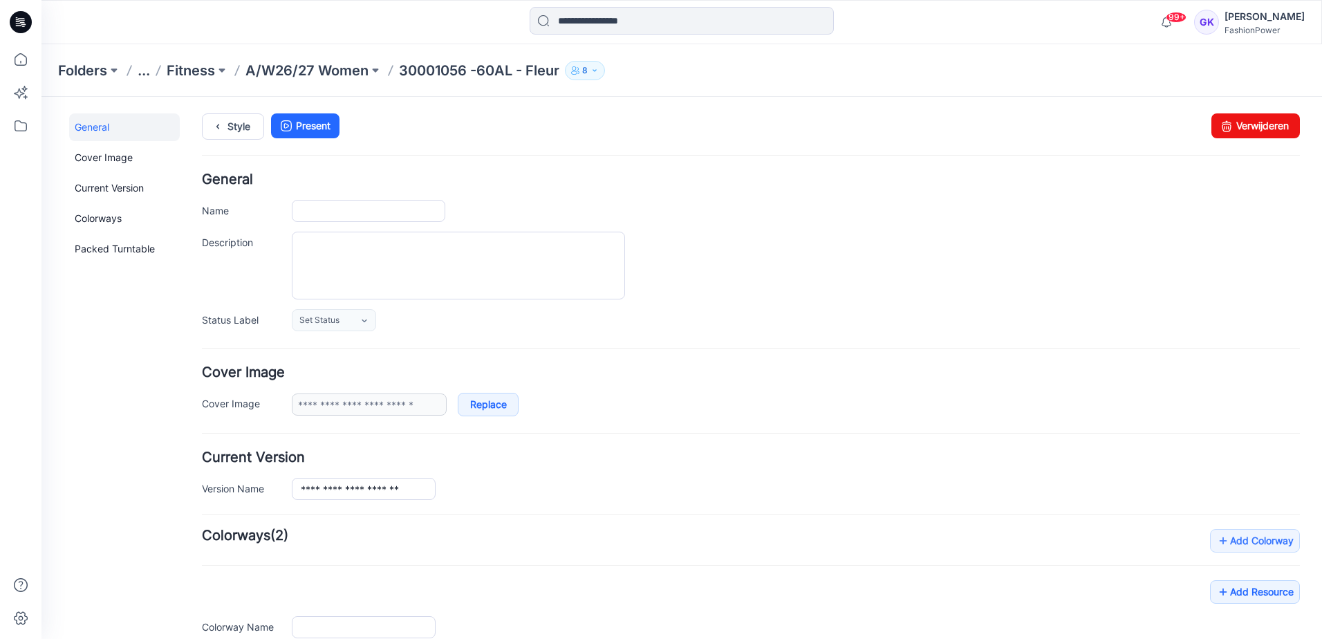
type input "**********"
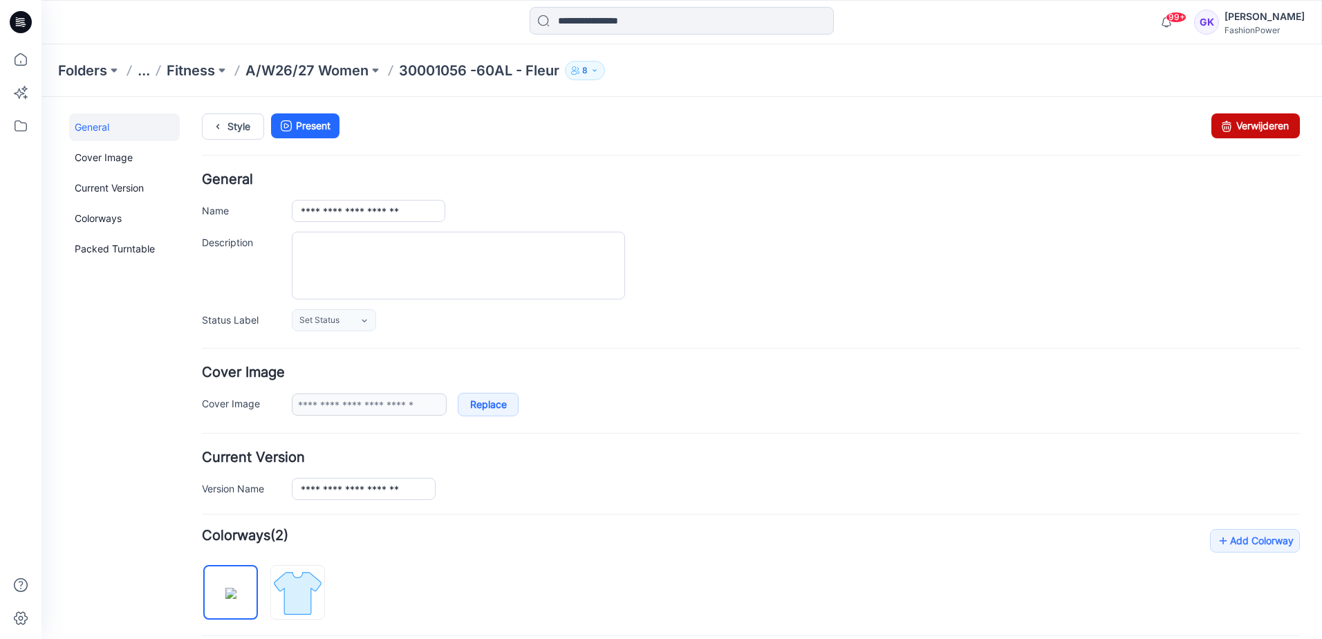
click at [1246, 116] on link "Verwijderen" at bounding box center [1256, 125] width 89 height 25
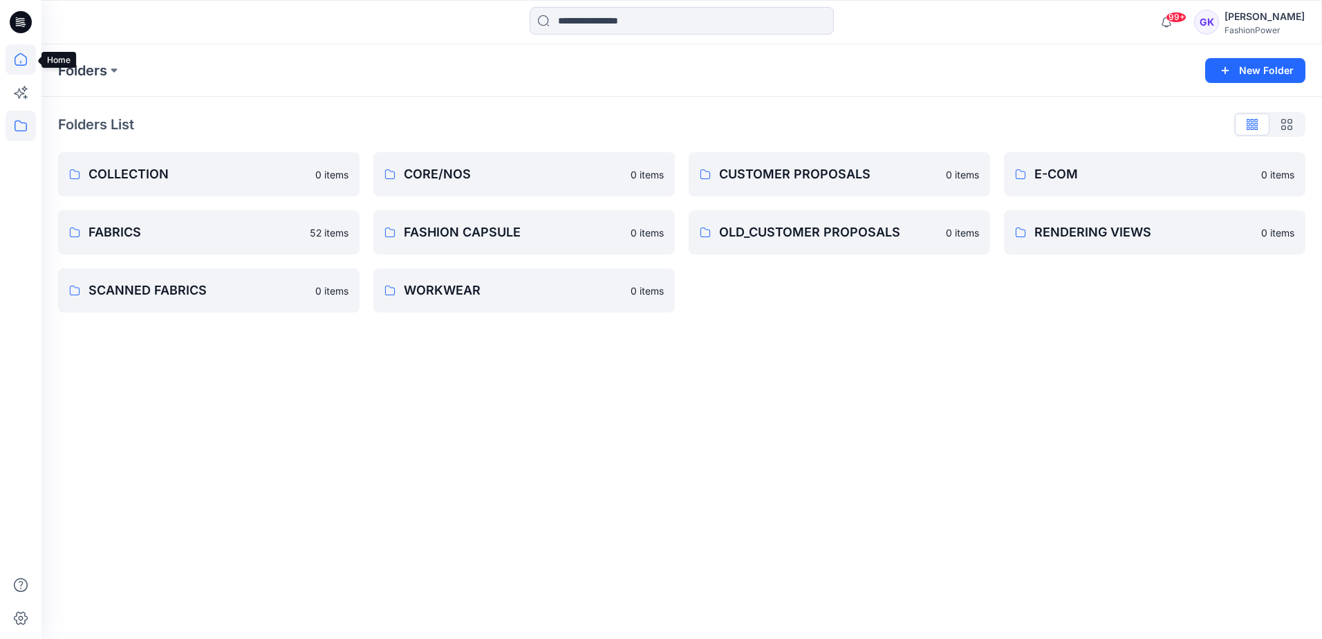
click at [12, 55] on icon at bounding box center [21, 59] width 30 height 30
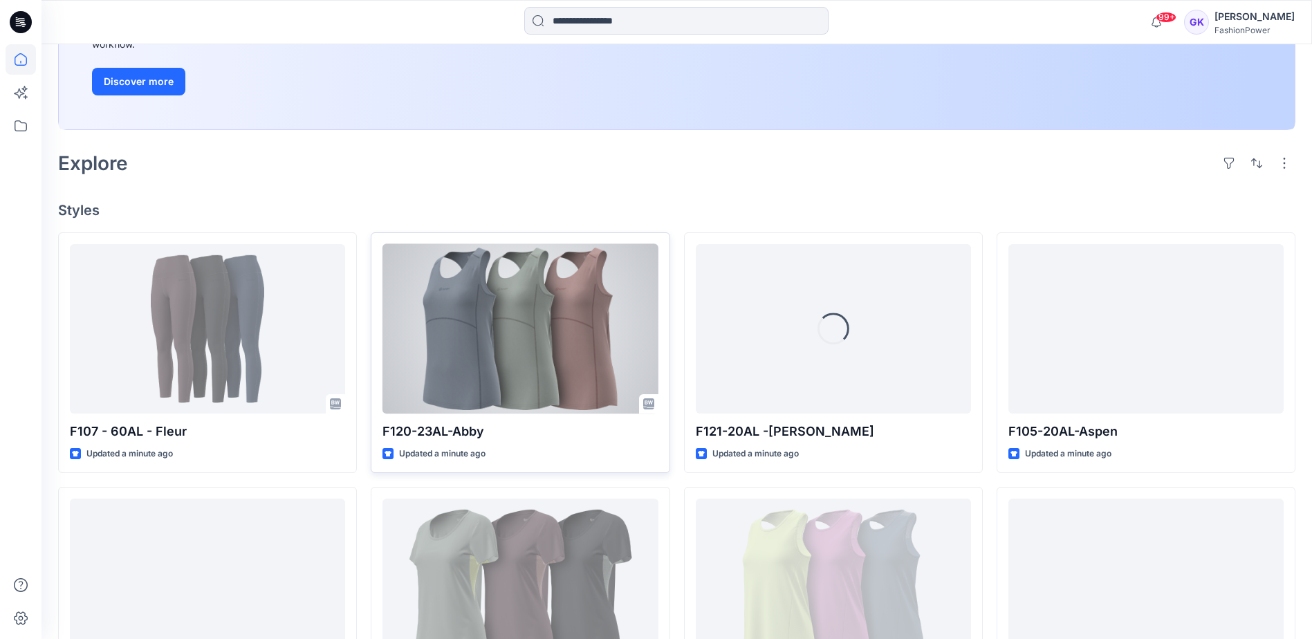
scroll to position [277, 0]
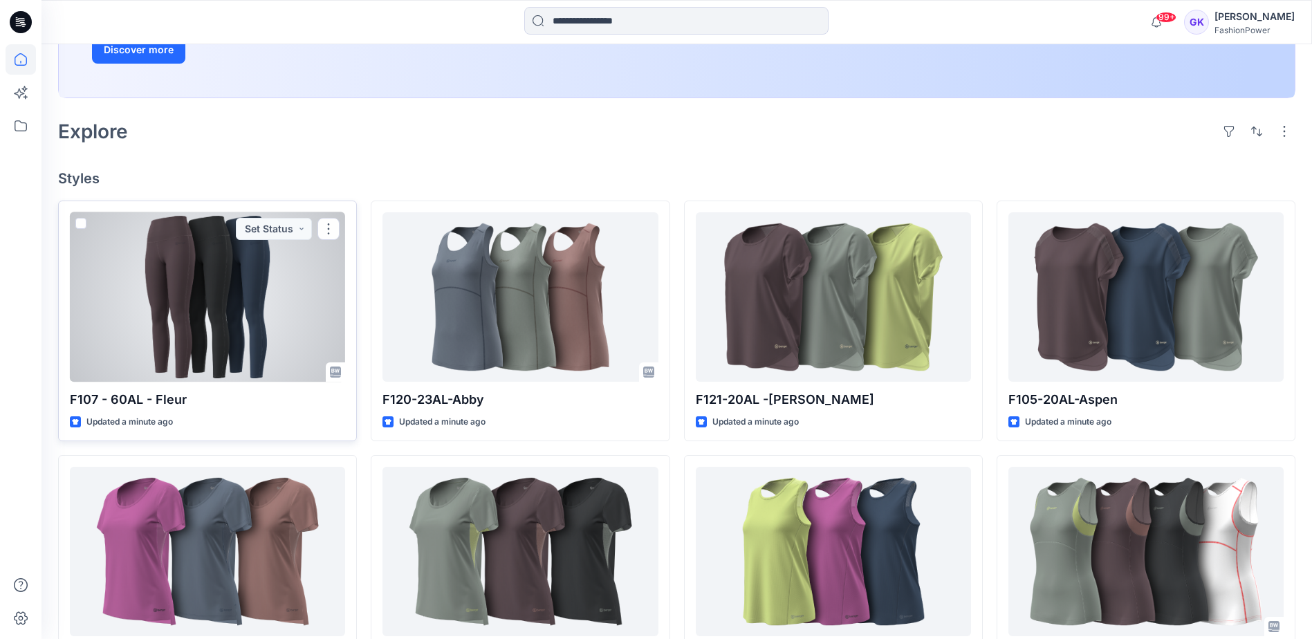
click at [218, 310] on div at bounding box center [207, 296] width 275 height 169
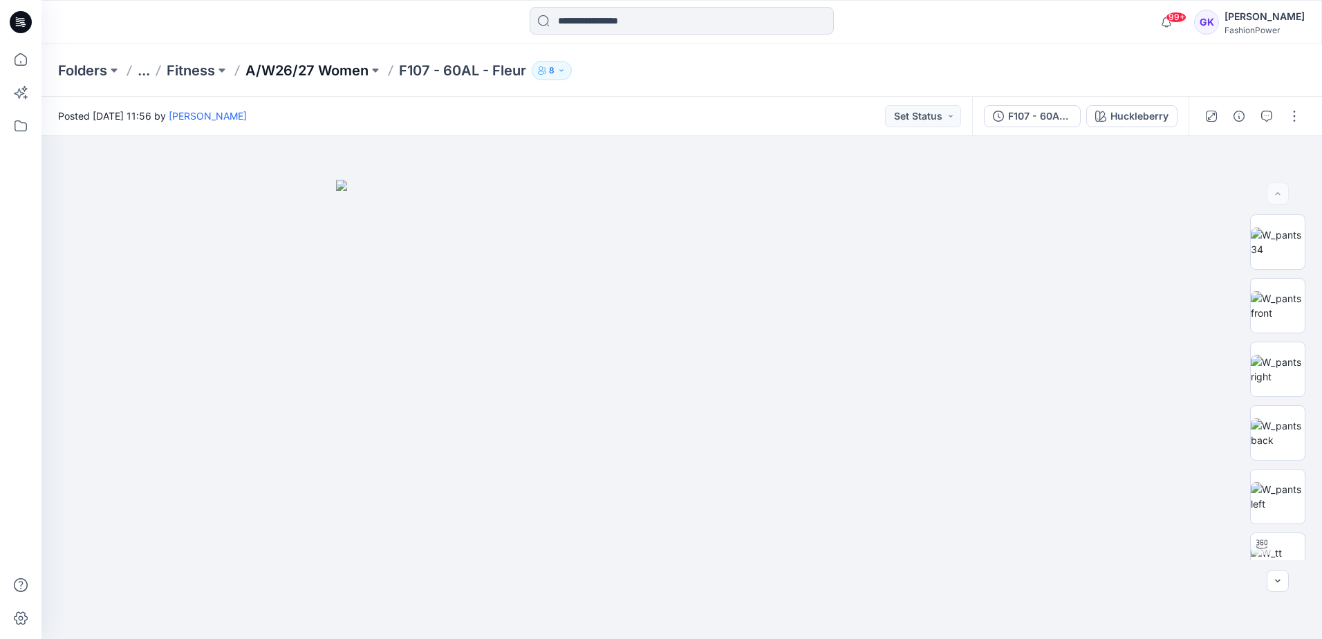
click at [325, 73] on p "A/W26/27 Women" at bounding box center [307, 70] width 123 height 19
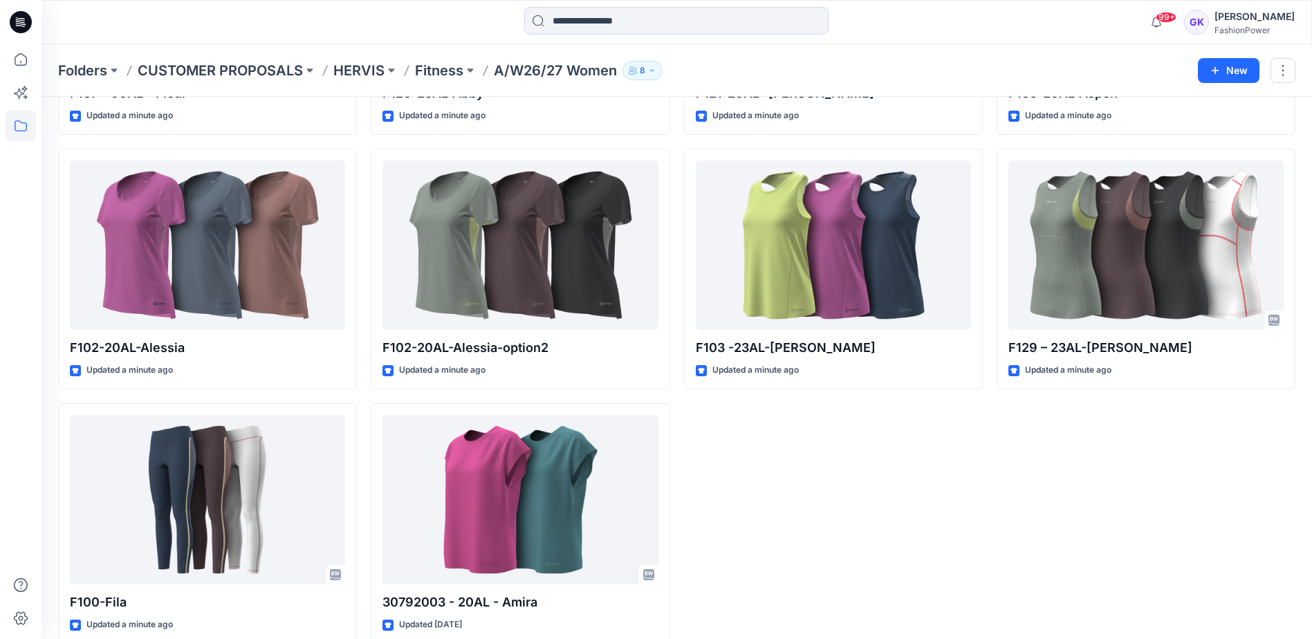
scroll to position [282, 0]
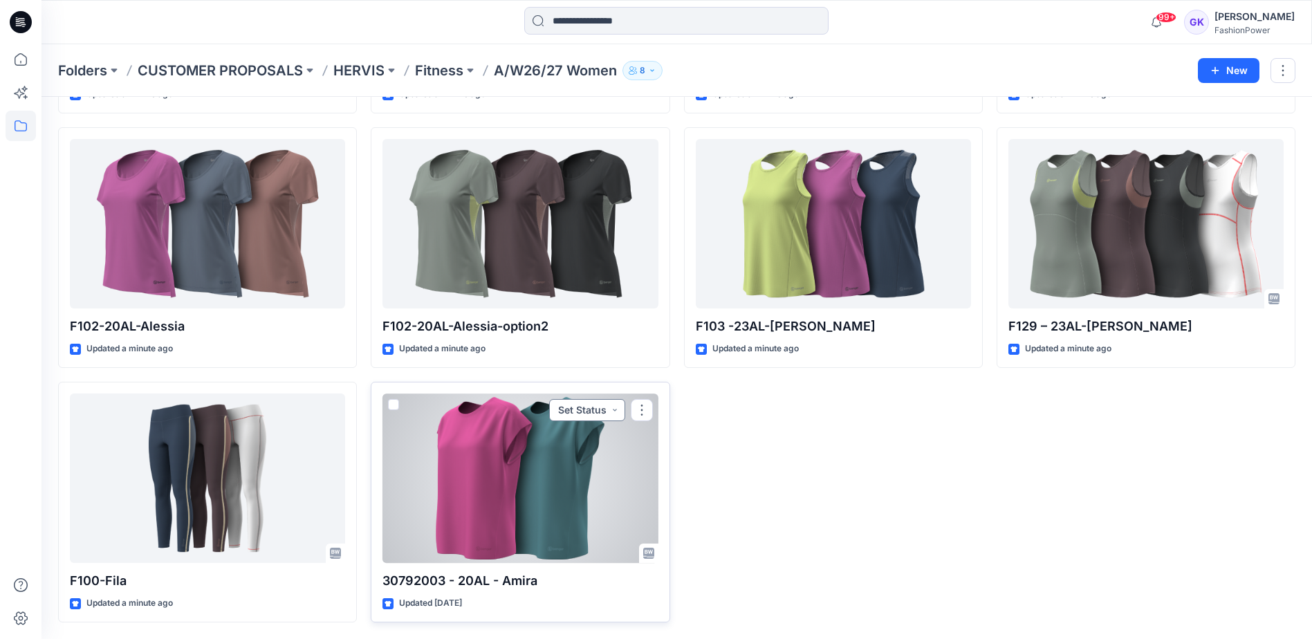
click at [611, 409] on button "Set Status" at bounding box center [587, 410] width 76 height 22
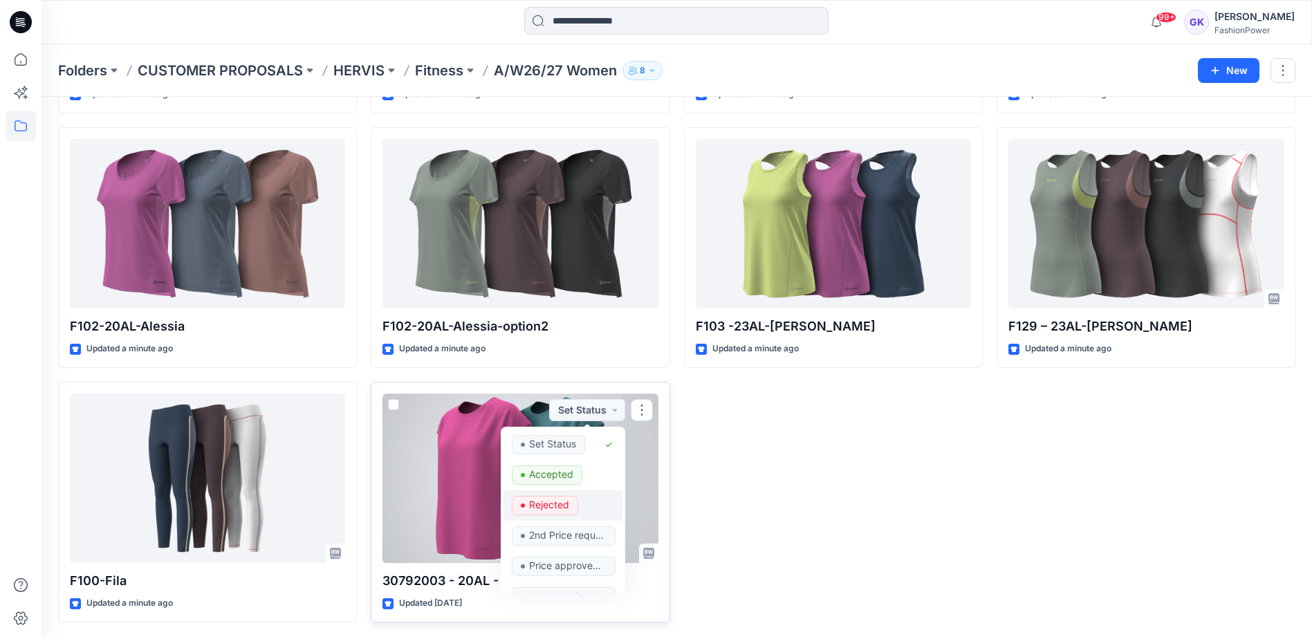
click at [550, 508] on p "Rejected" at bounding box center [549, 505] width 40 height 18
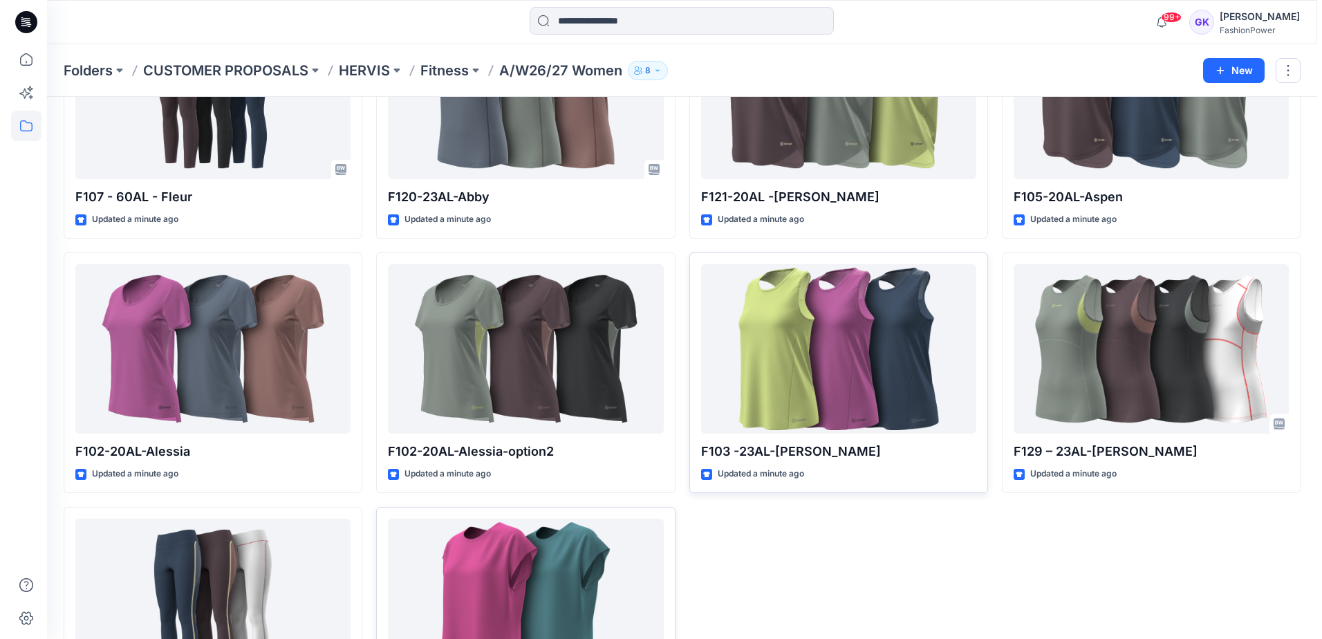
scroll to position [0, 0]
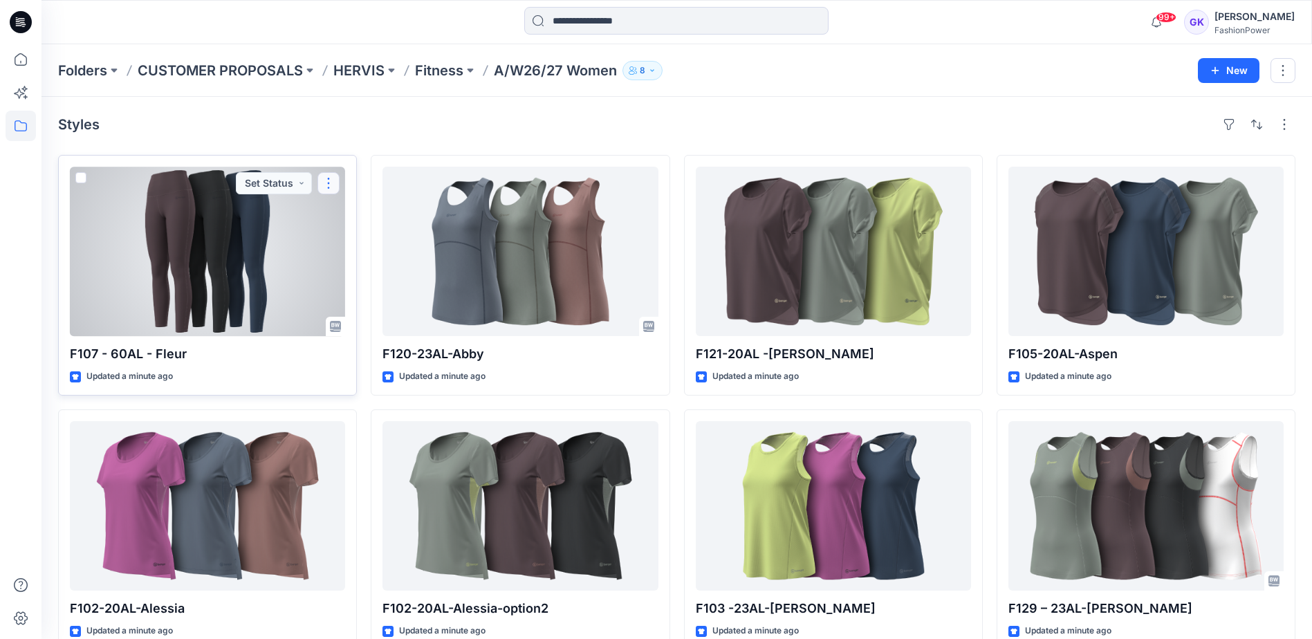
click at [333, 182] on button "button" at bounding box center [328, 183] width 22 height 22
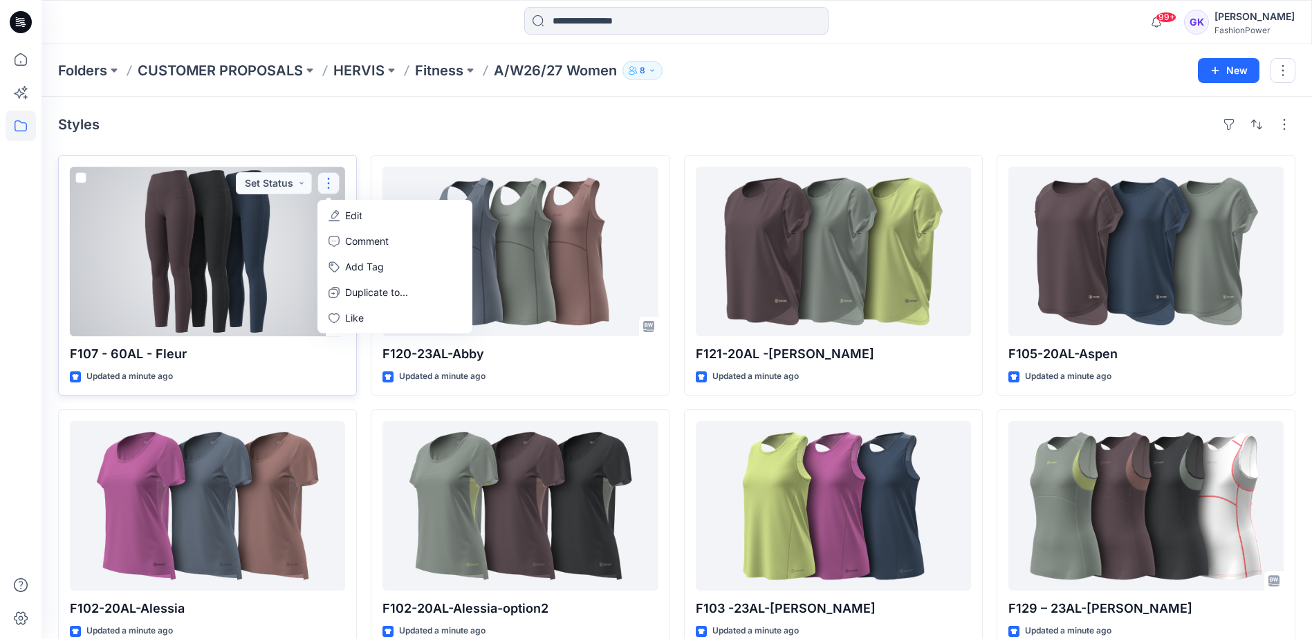
click at [351, 211] on p "Edit" at bounding box center [353, 215] width 17 height 15
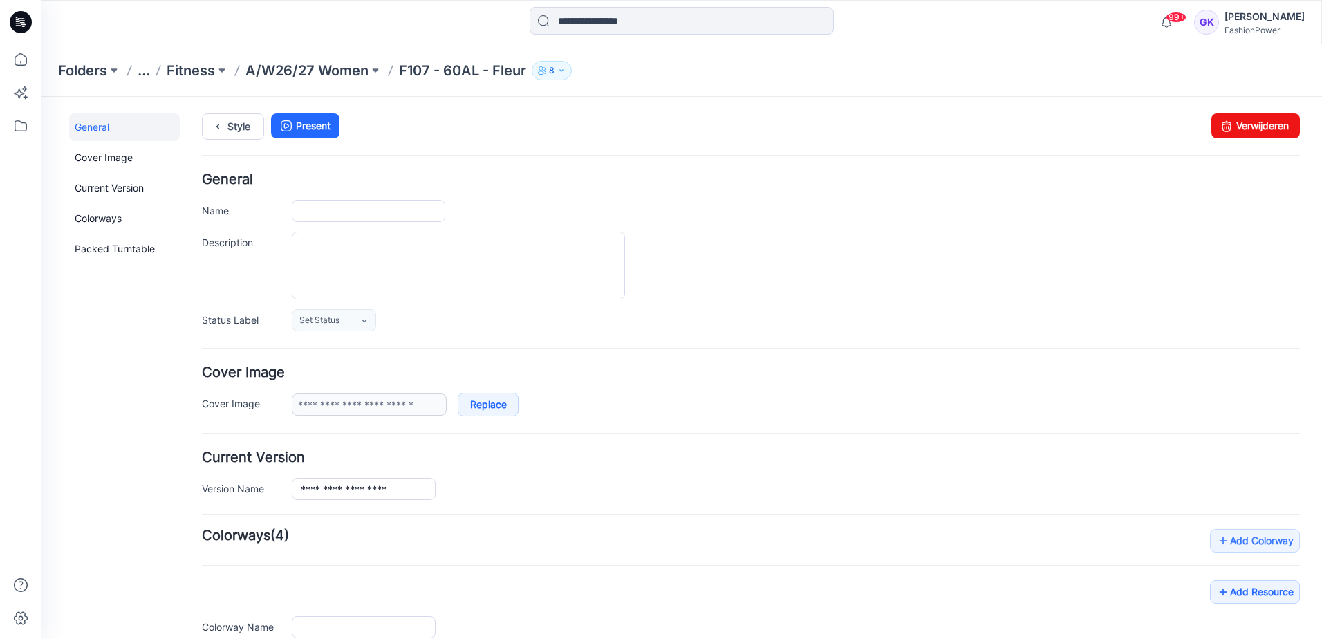
type input "**********"
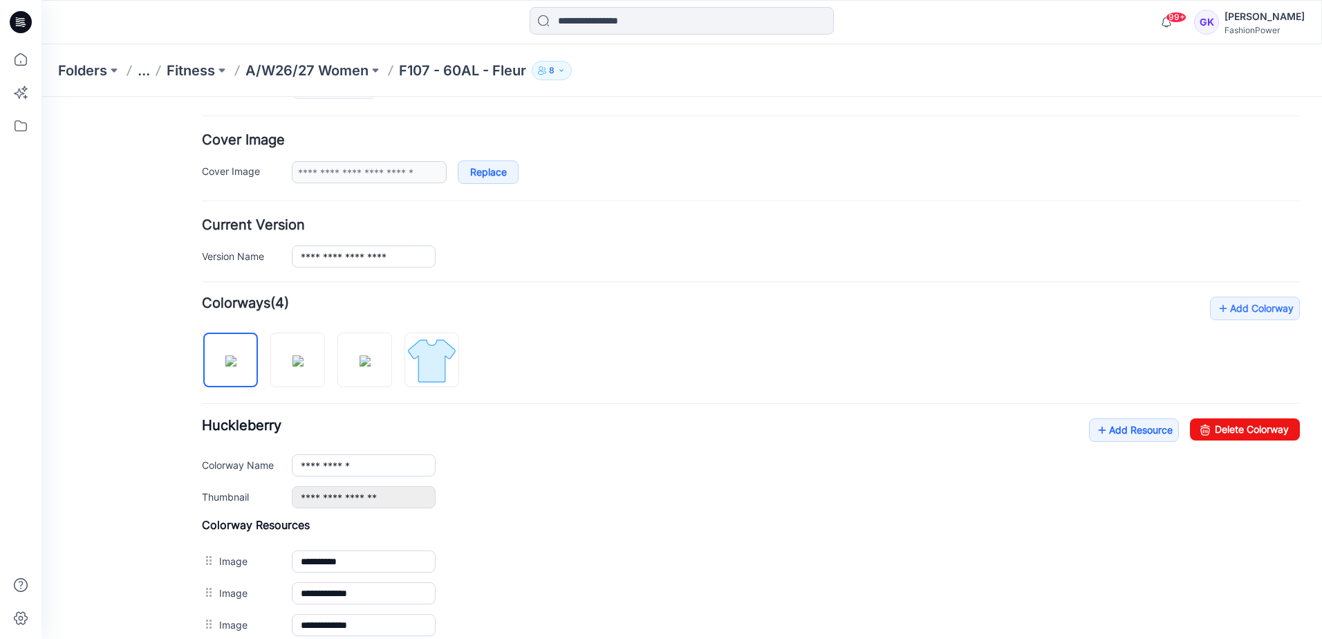
scroll to position [277, 0]
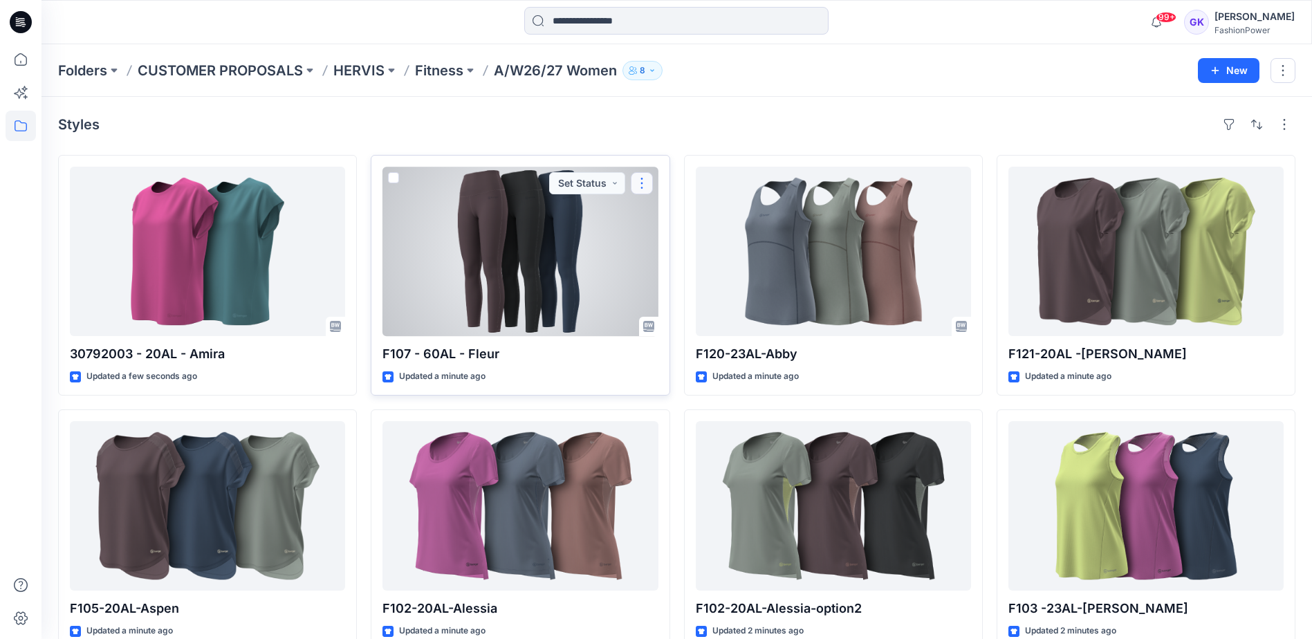
click at [636, 184] on button "button" at bounding box center [642, 183] width 22 height 22
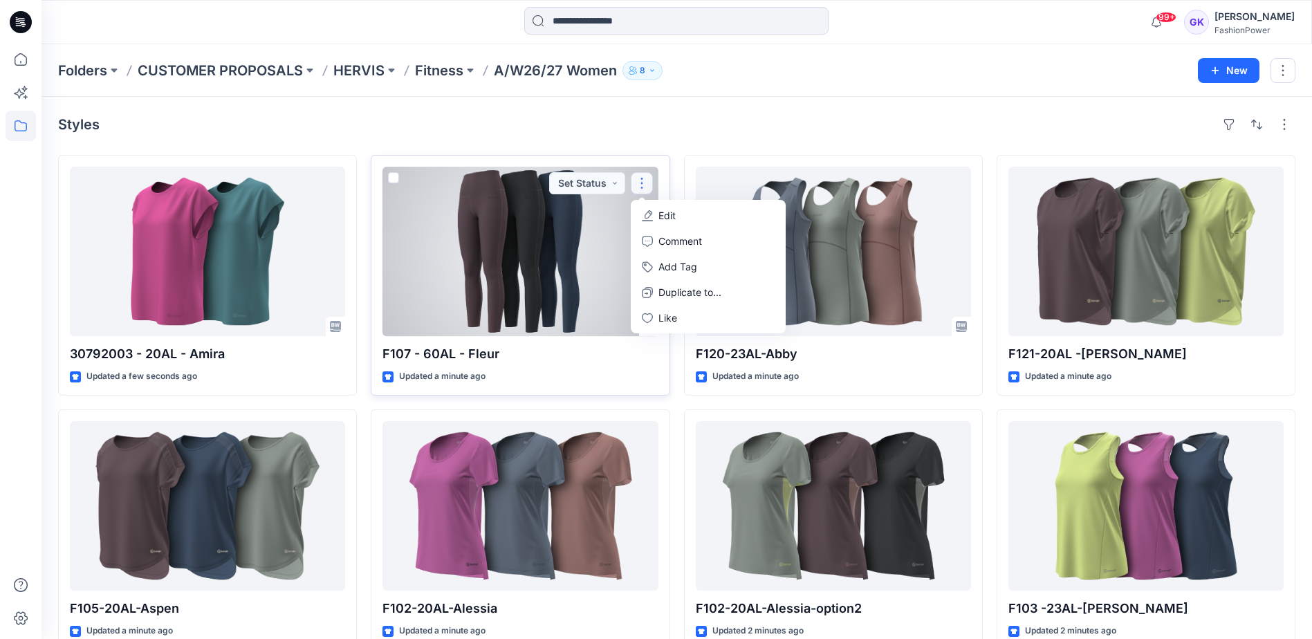
click at [511, 261] on div at bounding box center [519, 251] width 275 height 169
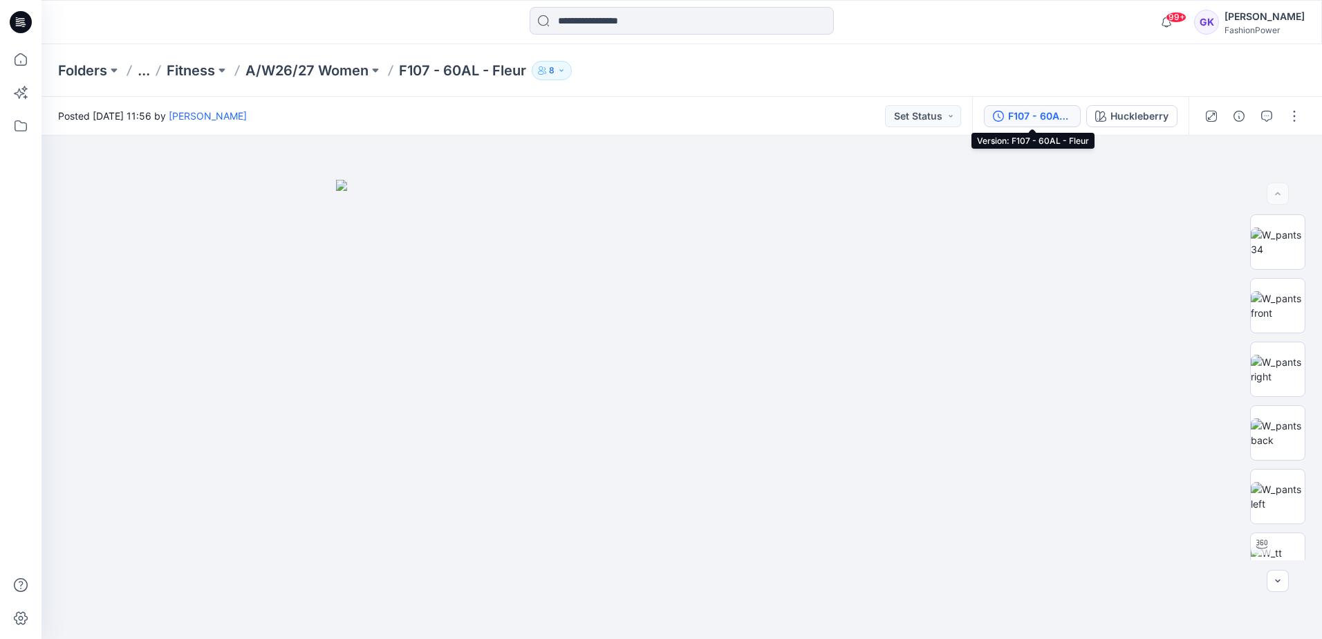
click at [1045, 119] on div "F107 - 60AL - Fleur" at bounding box center [1040, 116] width 64 height 15
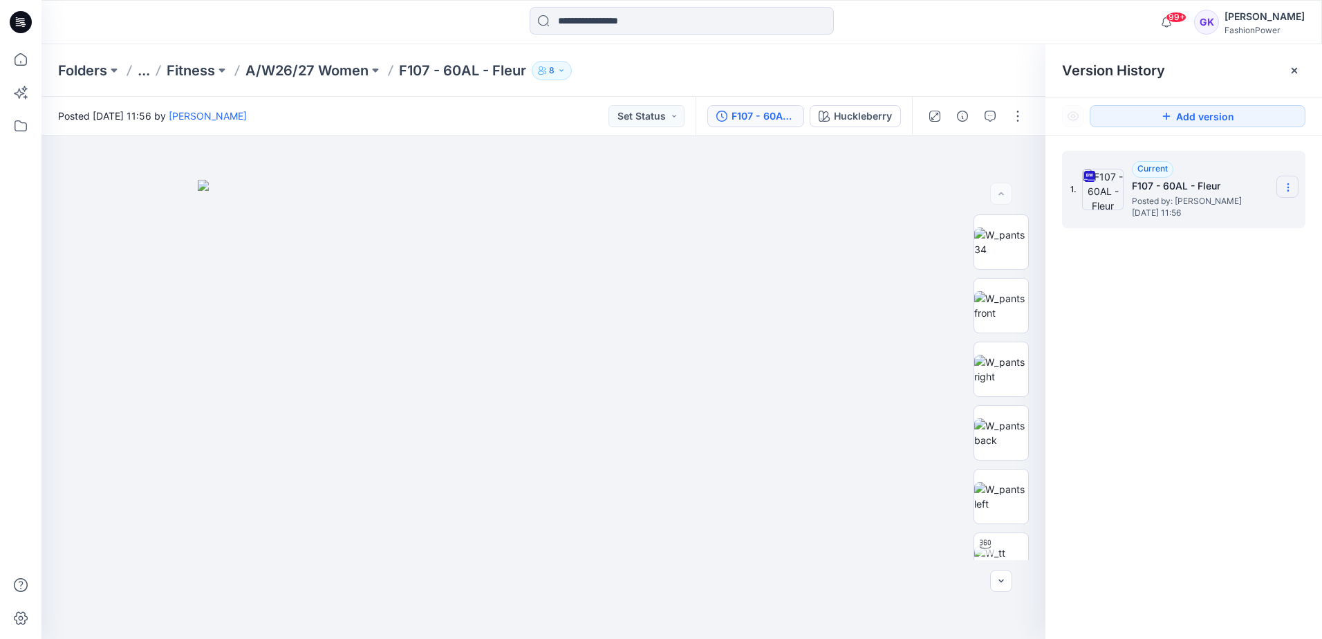
click at [1285, 185] on icon at bounding box center [1288, 187] width 11 height 11
click at [1206, 235] on span "Duplicate Version" at bounding box center [1200, 242] width 78 height 17
click at [869, 111] on div "Huckleberry" at bounding box center [863, 116] width 58 height 15
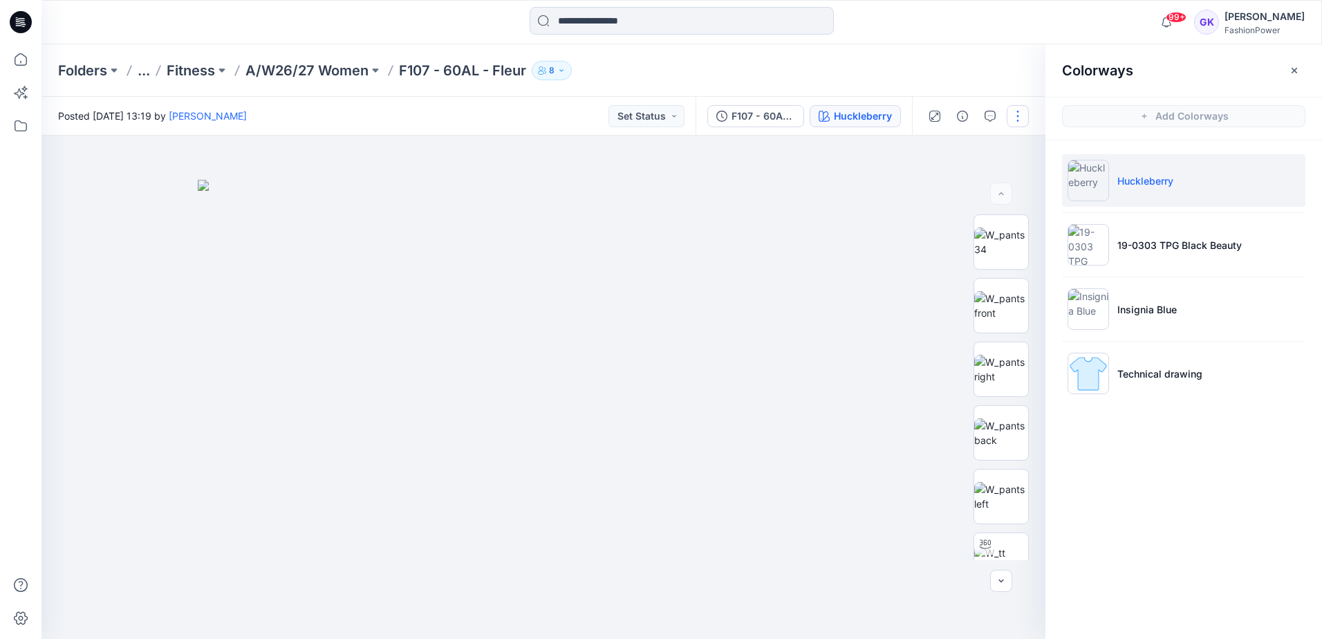
click at [1018, 113] on button "button" at bounding box center [1018, 116] width 22 height 22
click at [961, 187] on button "Edit" at bounding box center [959, 187] width 127 height 26
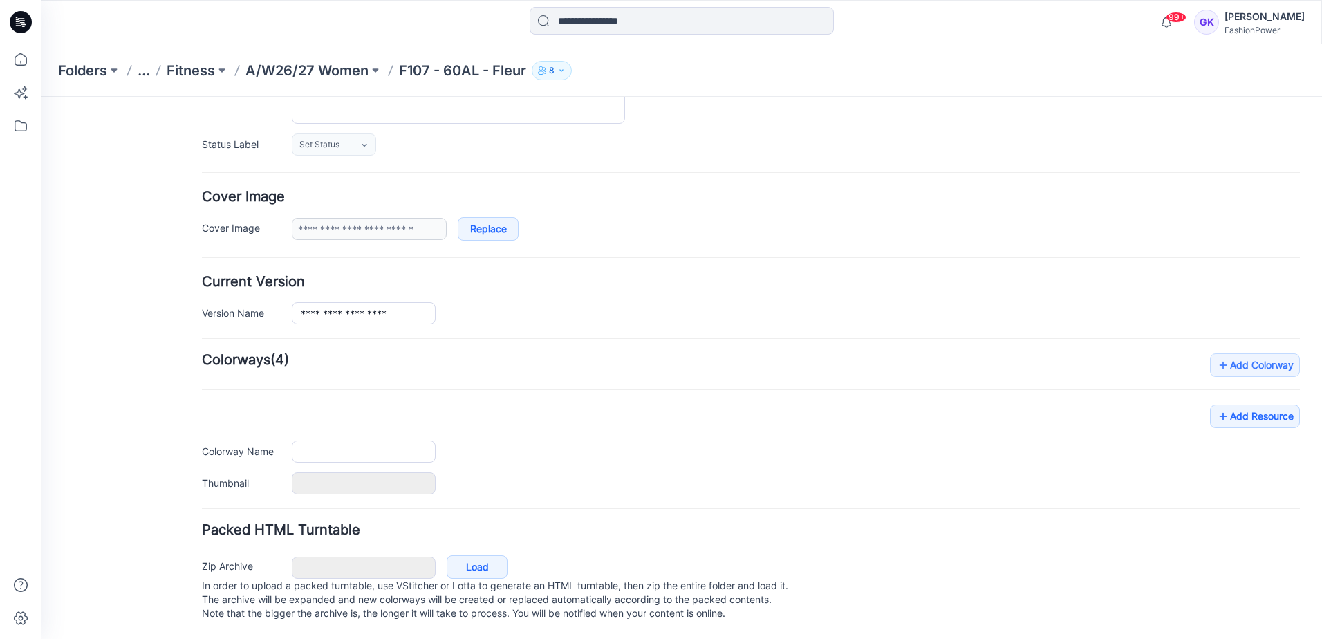
type input "**********"
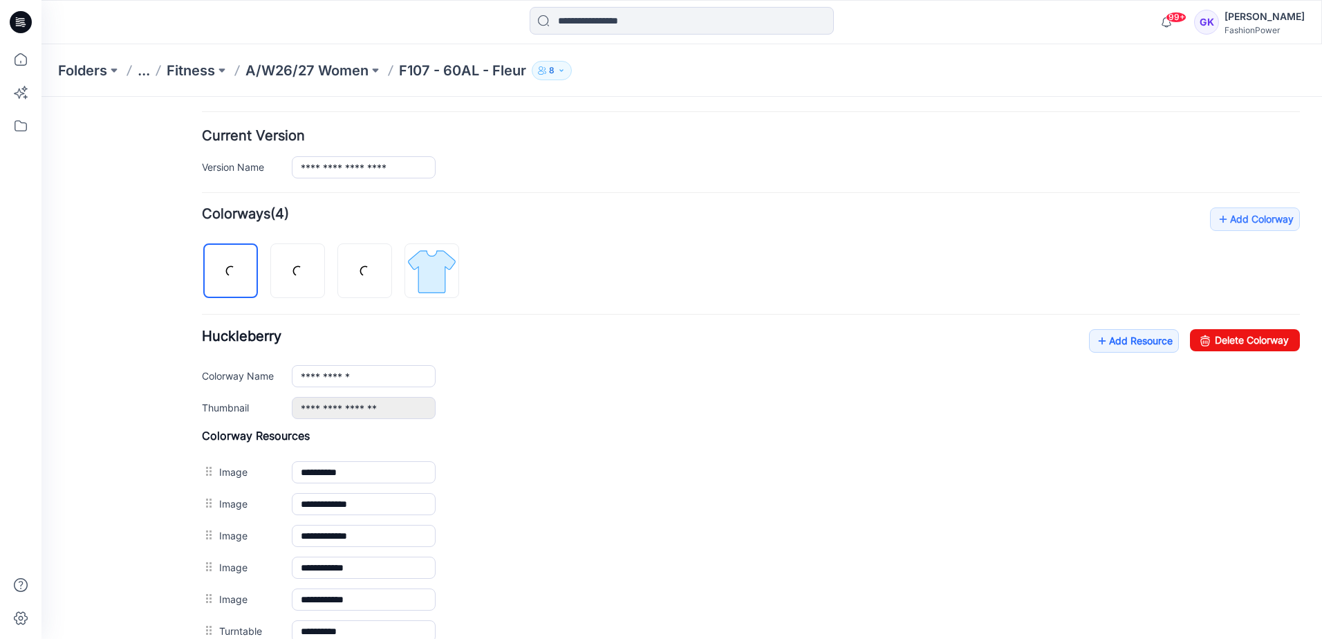
scroll to position [328, 0]
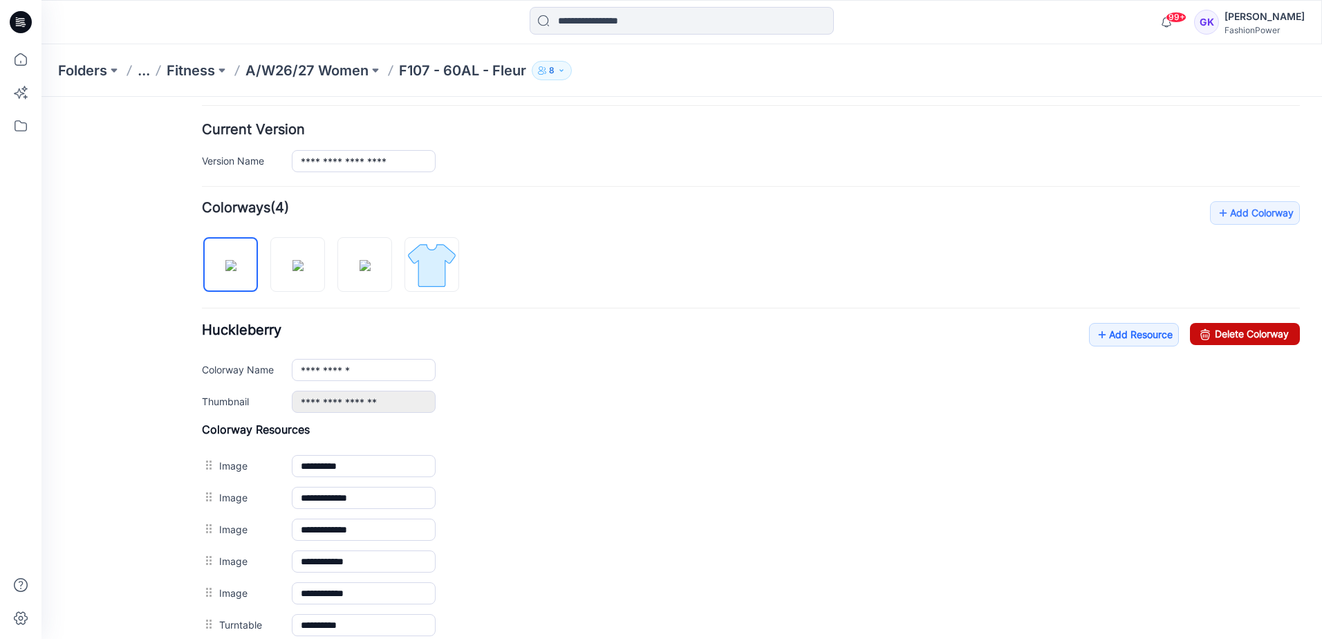
drag, startPoint x: 779, startPoint y: 139, endPoint x: 1244, endPoint y: 334, distance: 504.0
click at [1244, 334] on link "Delete Colorway" at bounding box center [1245, 334] width 110 height 22
click at [231, 270] on img at bounding box center [230, 265] width 11 height 11
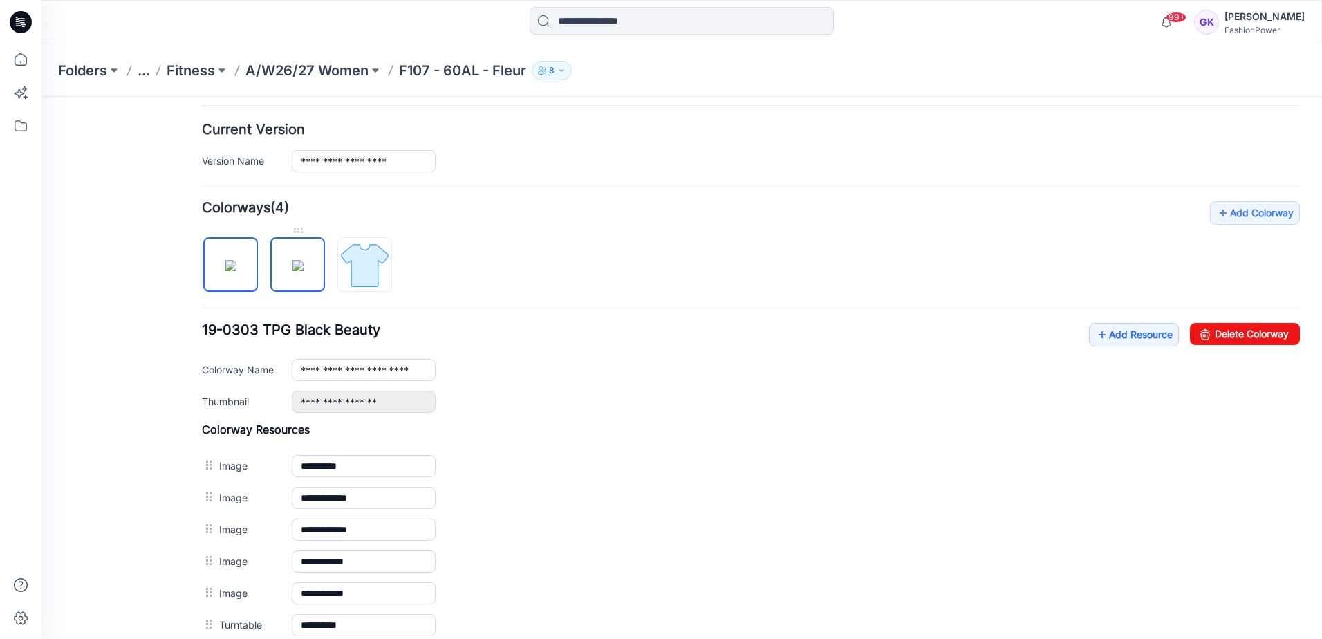
click at [293, 268] on img at bounding box center [298, 265] width 11 height 11
click at [1245, 334] on link "Delete Colorway" at bounding box center [1245, 334] width 110 height 22
type input "**********"
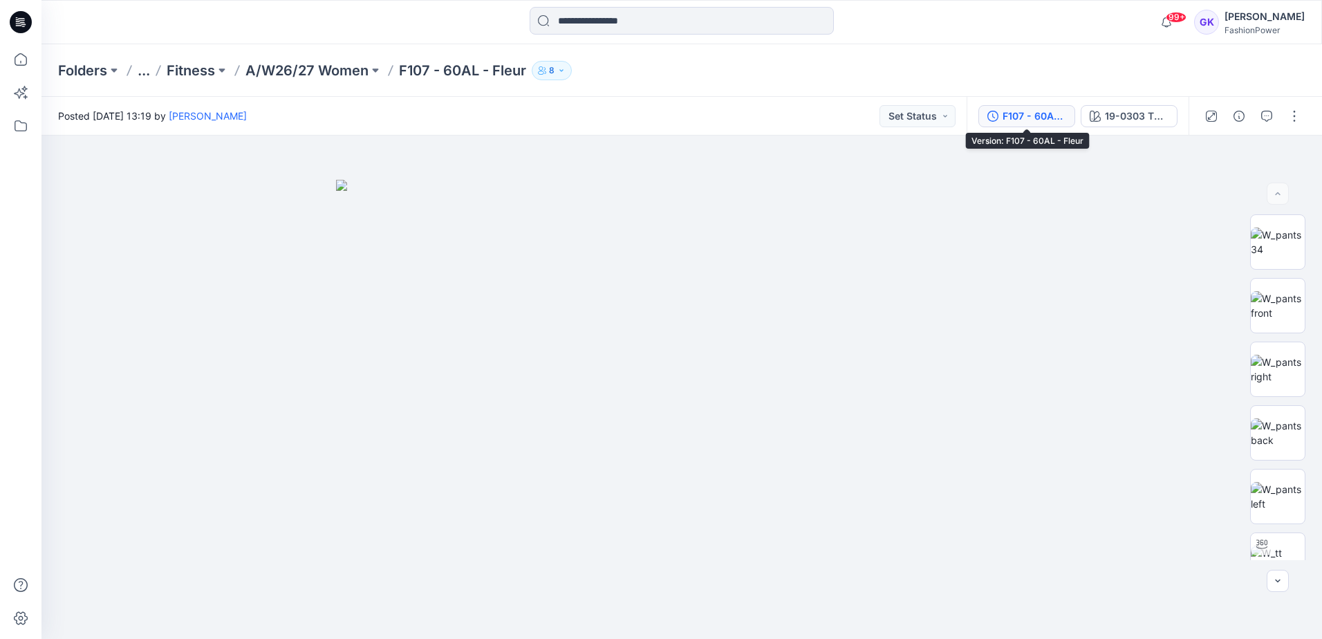
click at [1055, 115] on div "F107 - 60AL - Fleur" at bounding box center [1035, 116] width 64 height 15
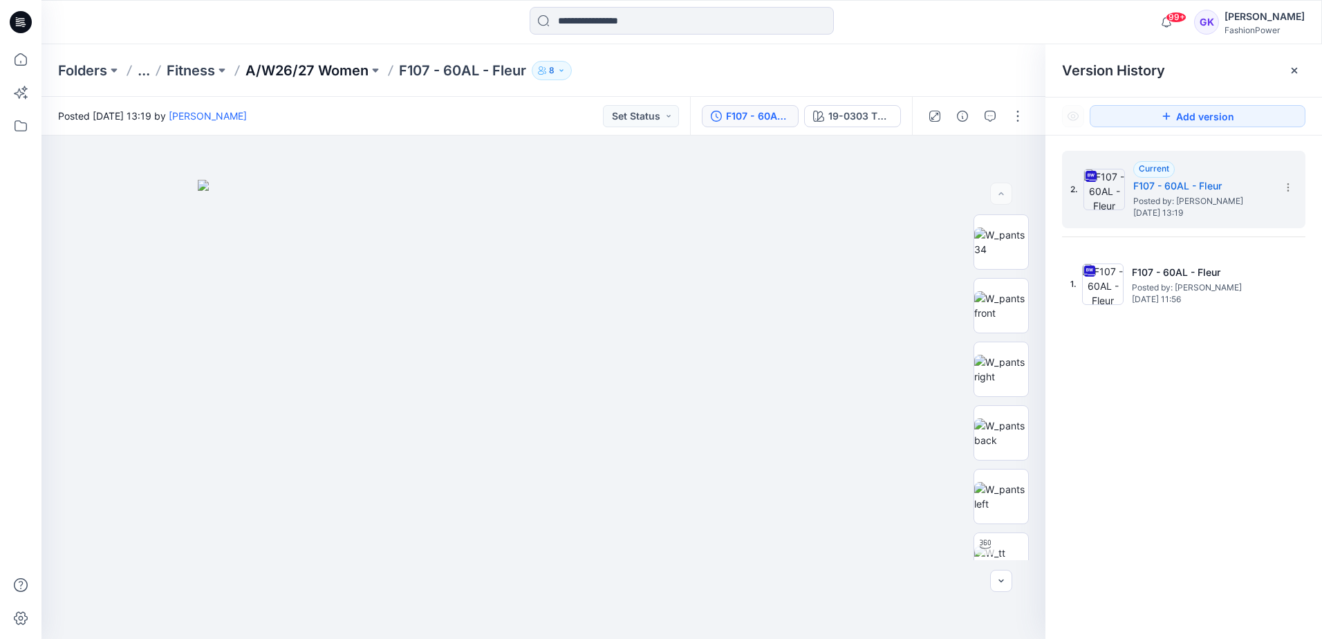
click at [306, 75] on p "A/W26/27 Women" at bounding box center [307, 70] width 123 height 19
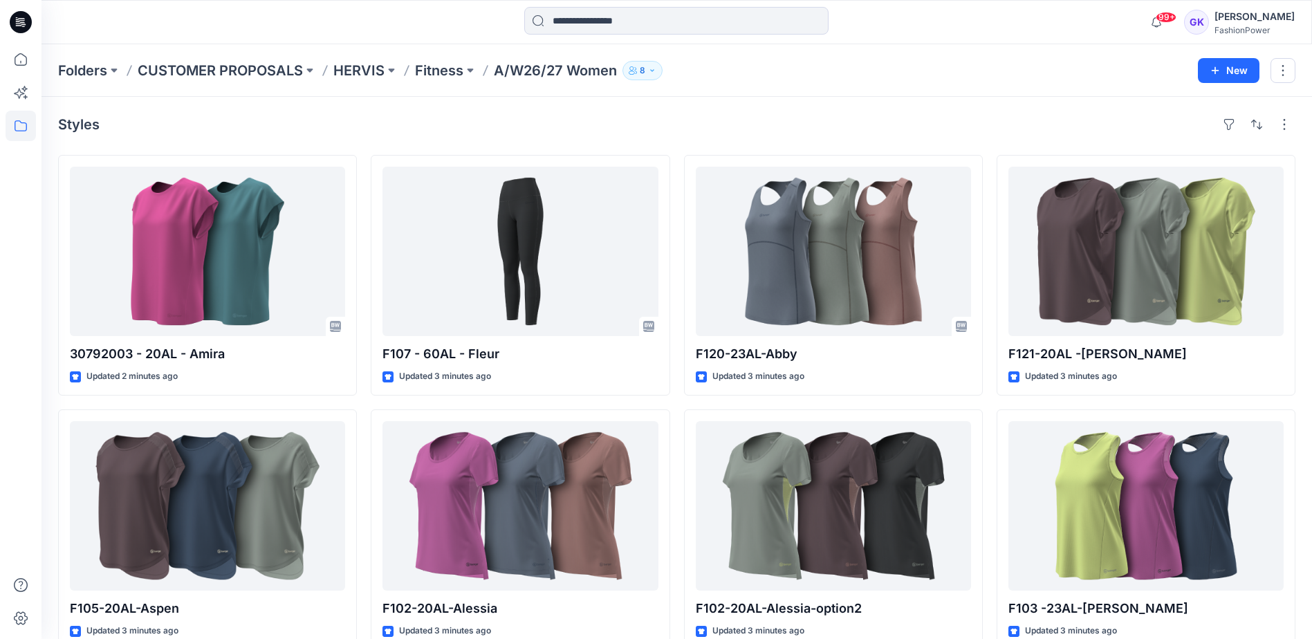
click at [878, 93] on div "Folders CUSTOMER PROPOSALS HERVIS Fitness A/W26/27 Women 8 New" at bounding box center [676, 70] width 1270 height 53
click at [435, 66] on p "Fitness" at bounding box center [439, 70] width 48 height 19
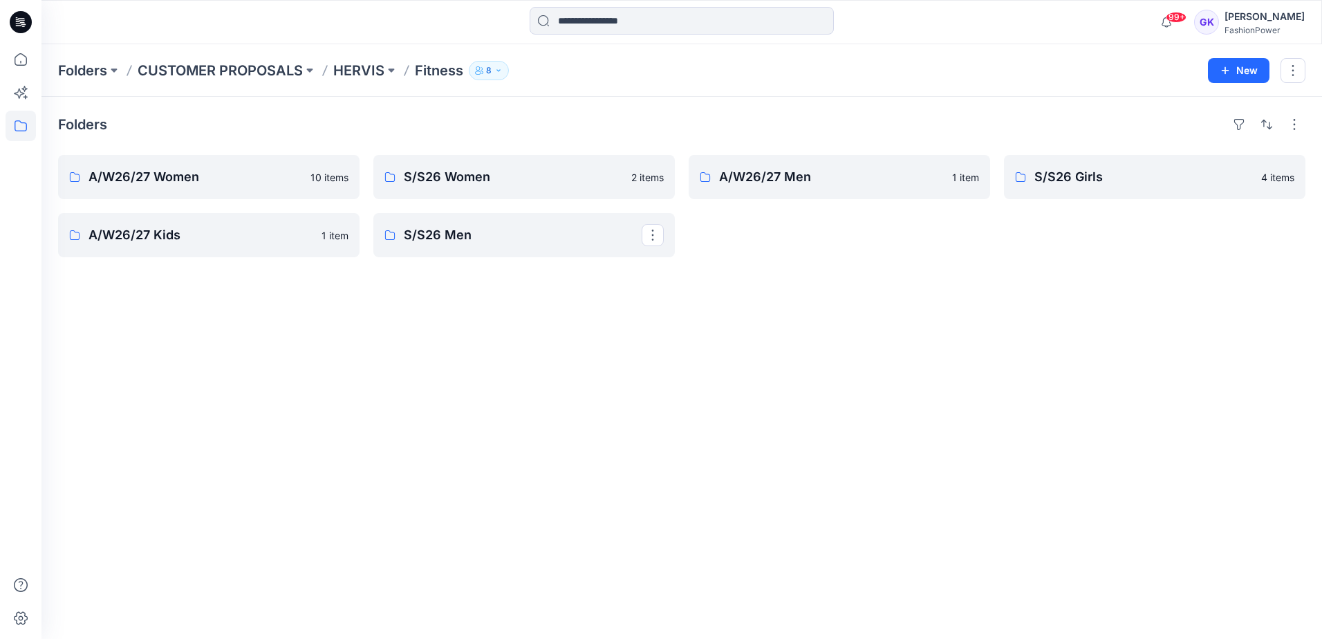
click at [640, 444] on div "Folders A/W26/27 Women 10 items A/W26/27 Kids 1 item S/S26 Women 2 items S/S26 …" at bounding box center [681, 368] width 1281 height 542
